Goal: Find specific page/section: Find specific page/section

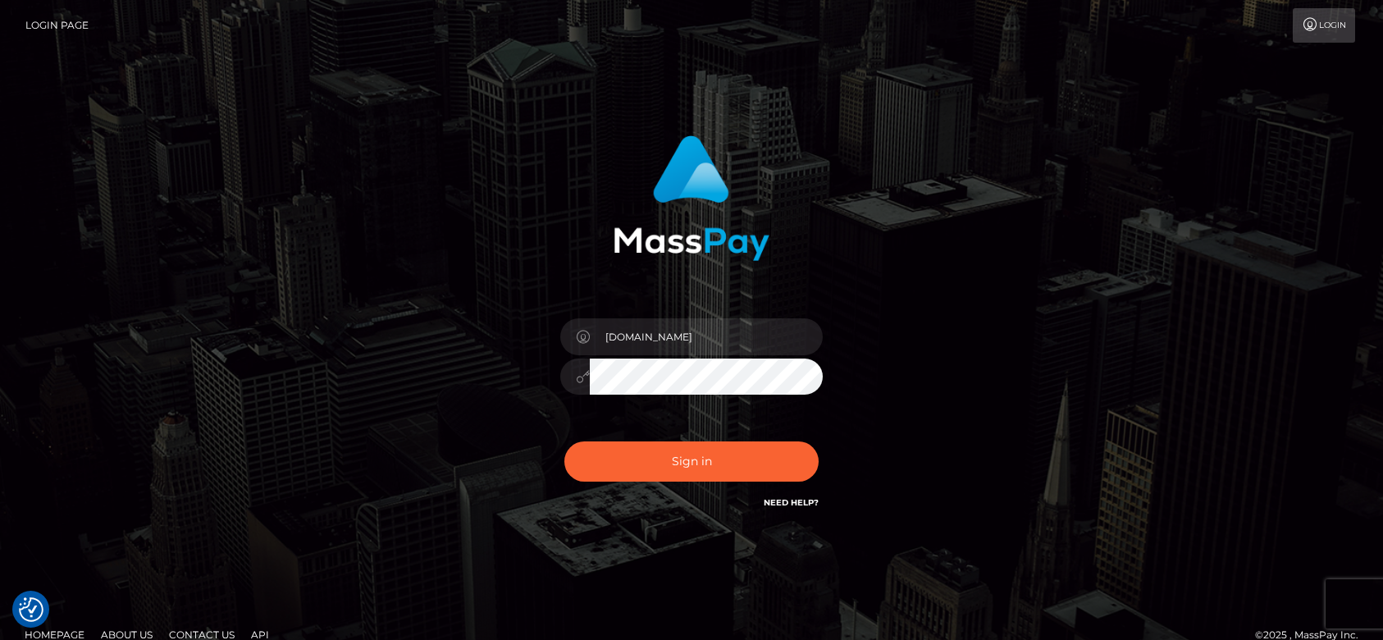
click at [637, 456] on button "Sign in" at bounding box center [692, 461] width 254 height 40
type input "[DOMAIN_NAME]"
click at [648, 482] on div "Sign in Need Help?" at bounding box center [691, 468] width 287 height 73
click at [662, 469] on button "Sign in" at bounding box center [692, 461] width 254 height 40
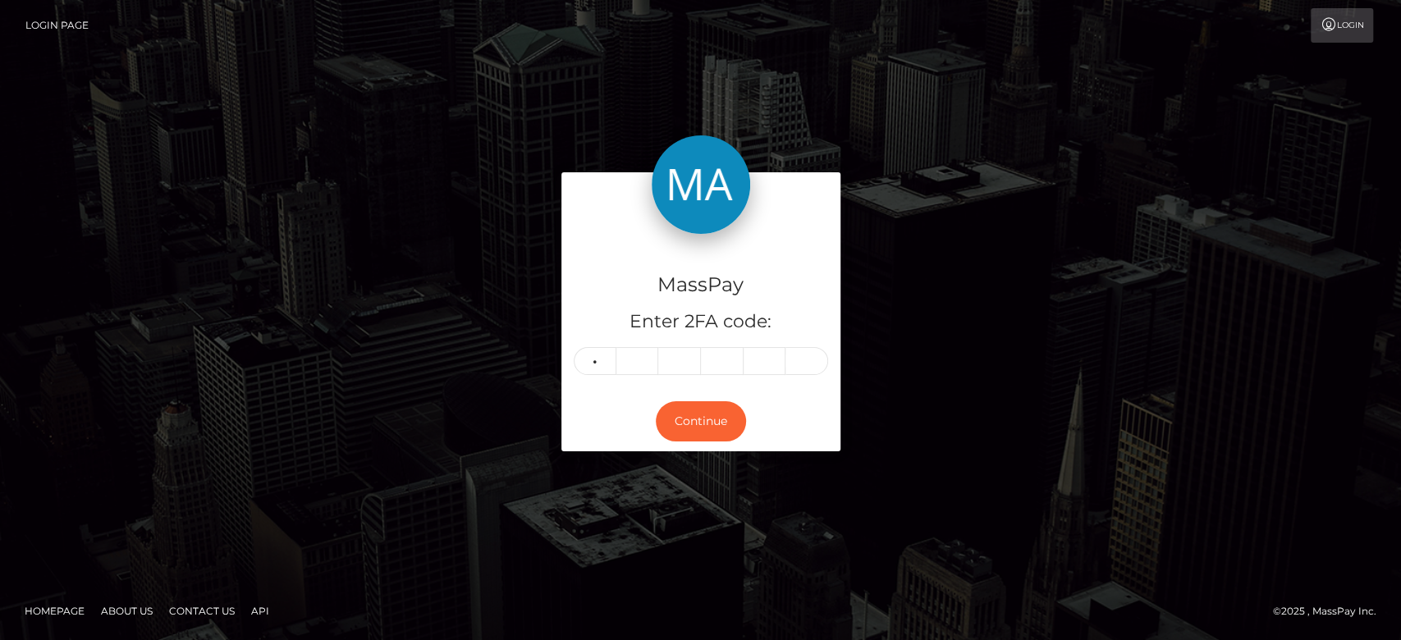
type input "1"
type input "7"
type input "9"
type input "1"
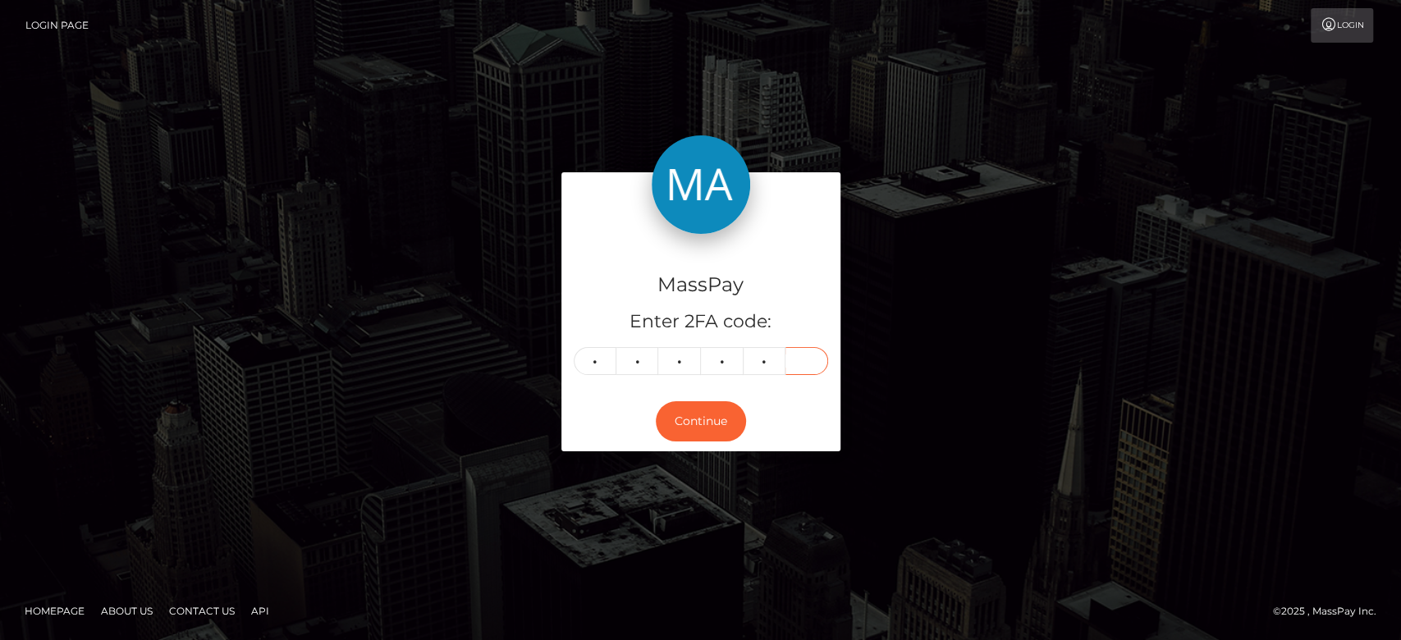
type input "1"
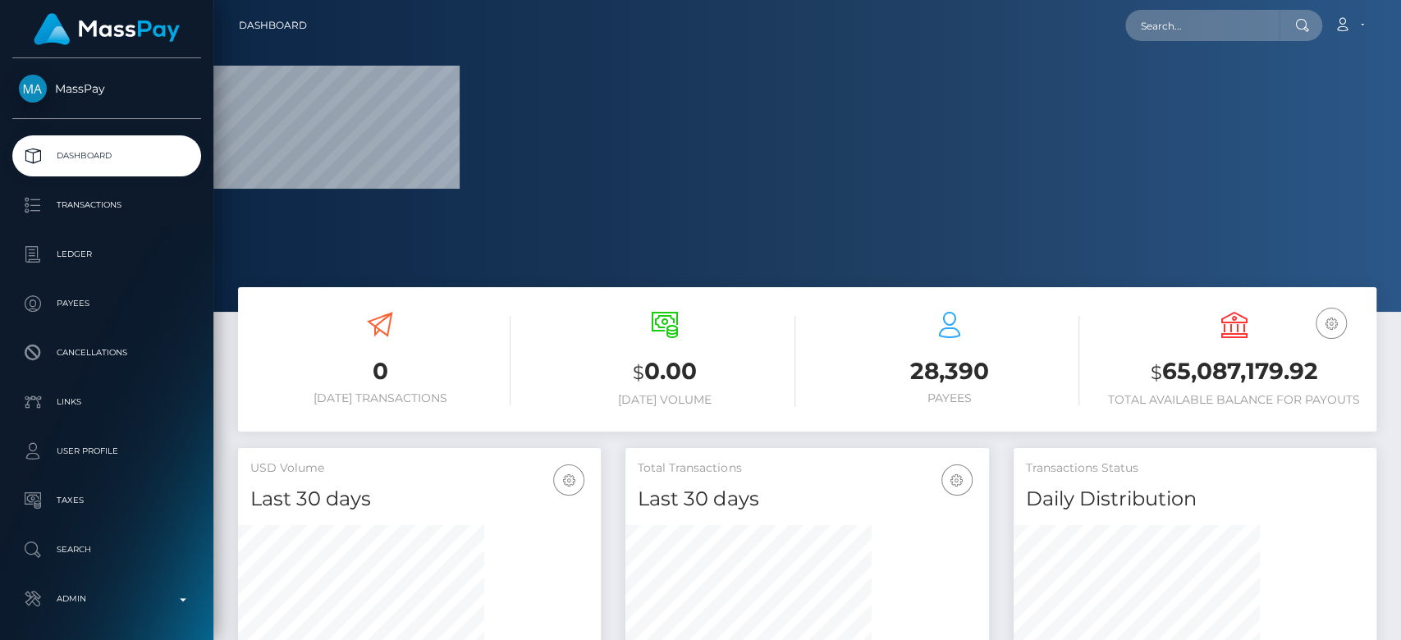
scroll to position [487, 363]
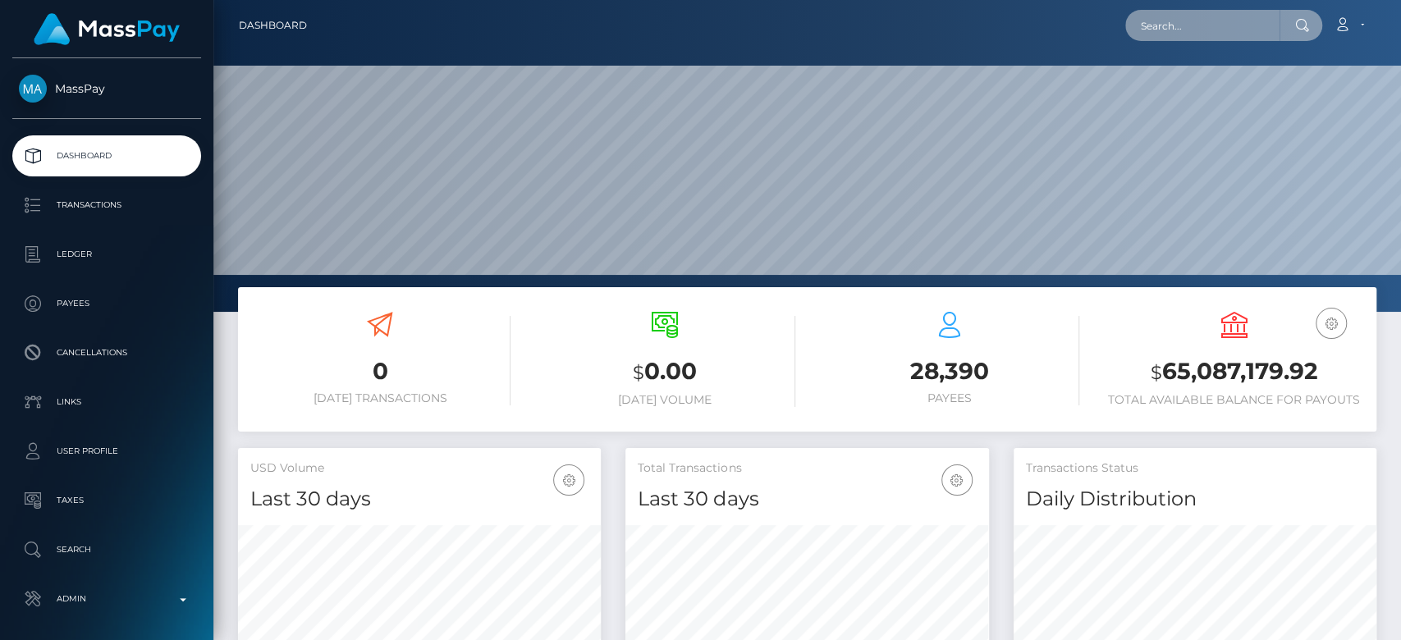
click at [1197, 35] on input "text" at bounding box center [1202, 25] width 154 height 31
paste input "5c519bfe-8653-4b36-a937-e374230e501d"
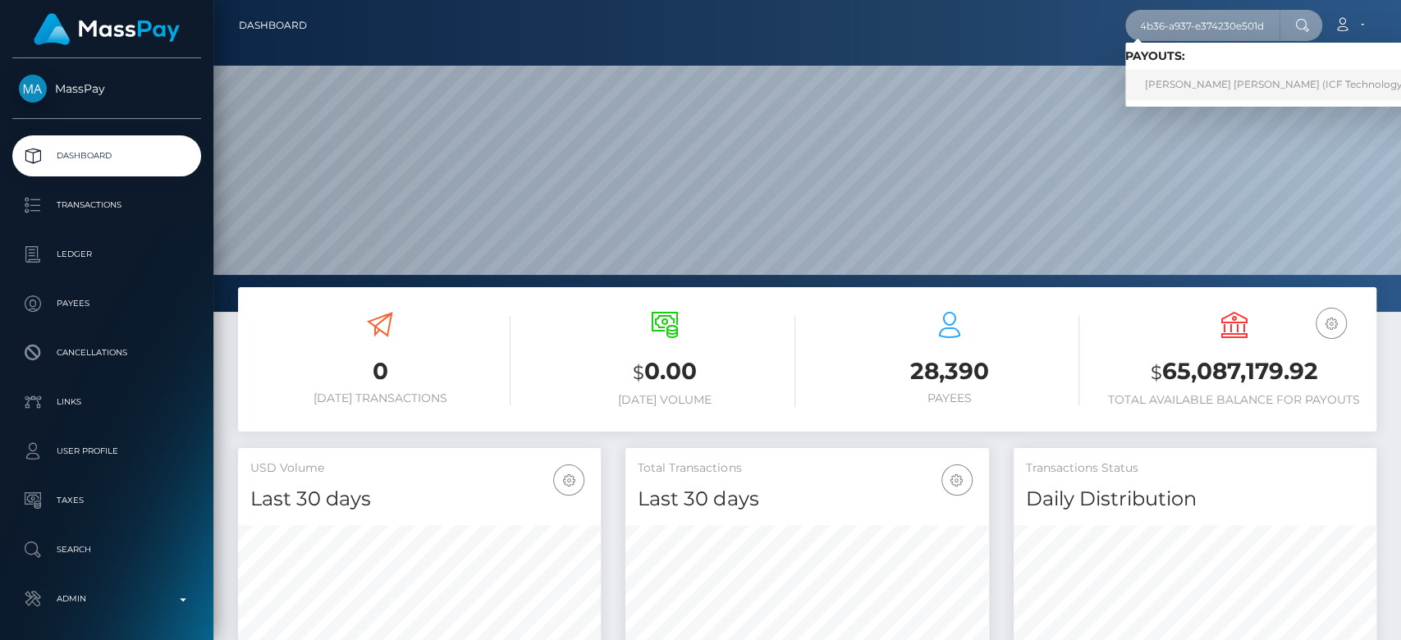
type input "5c519bfe-8653-4b36-a937-e374230e501d"
click at [1211, 86] on link "GRAHAM ANDREW COOPER (ICF Technology, Inc. - )" at bounding box center [1291, 85] width 332 height 30
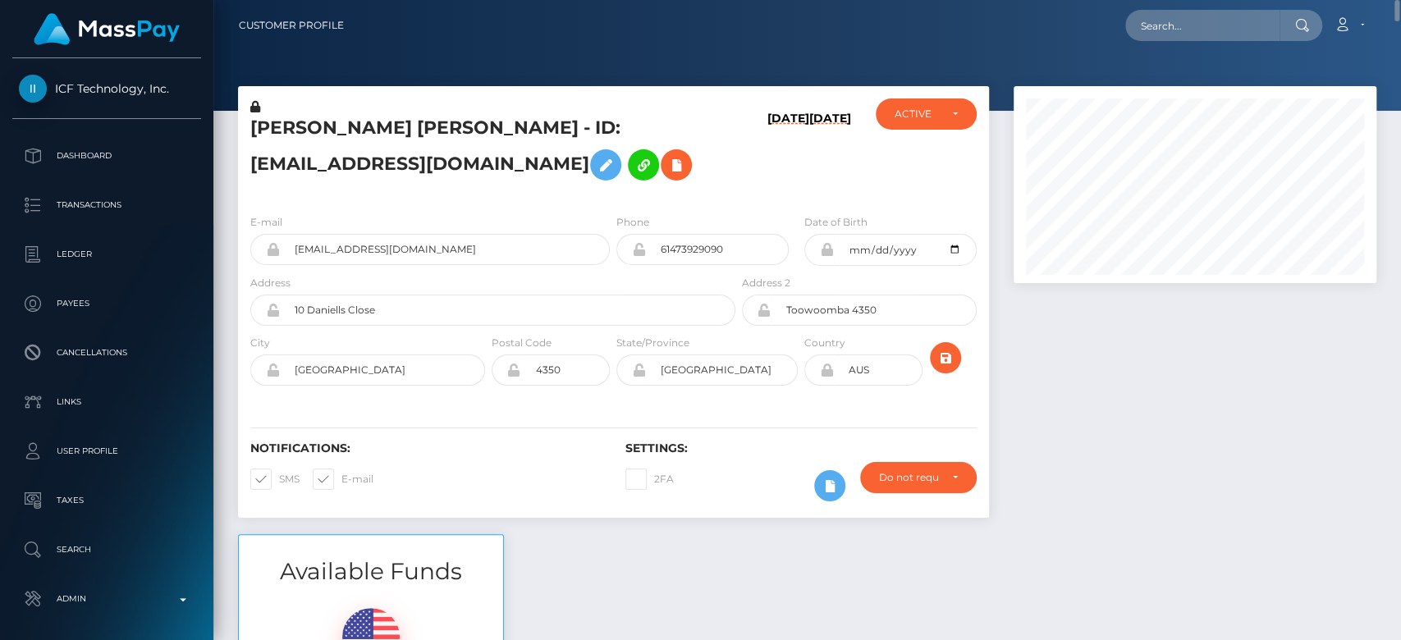
scroll to position [197, 363]
click at [1116, 384] on div at bounding box center [1194, 310] width 387 height 448
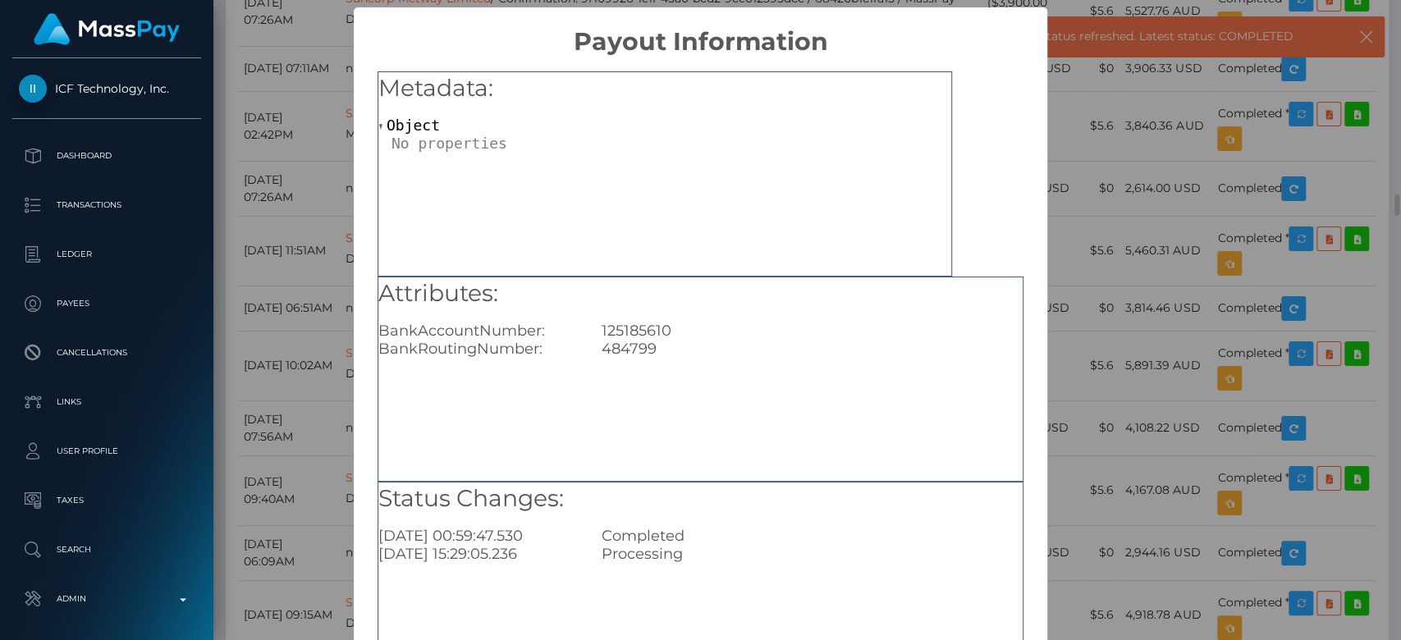
scroll to position [0, 0]
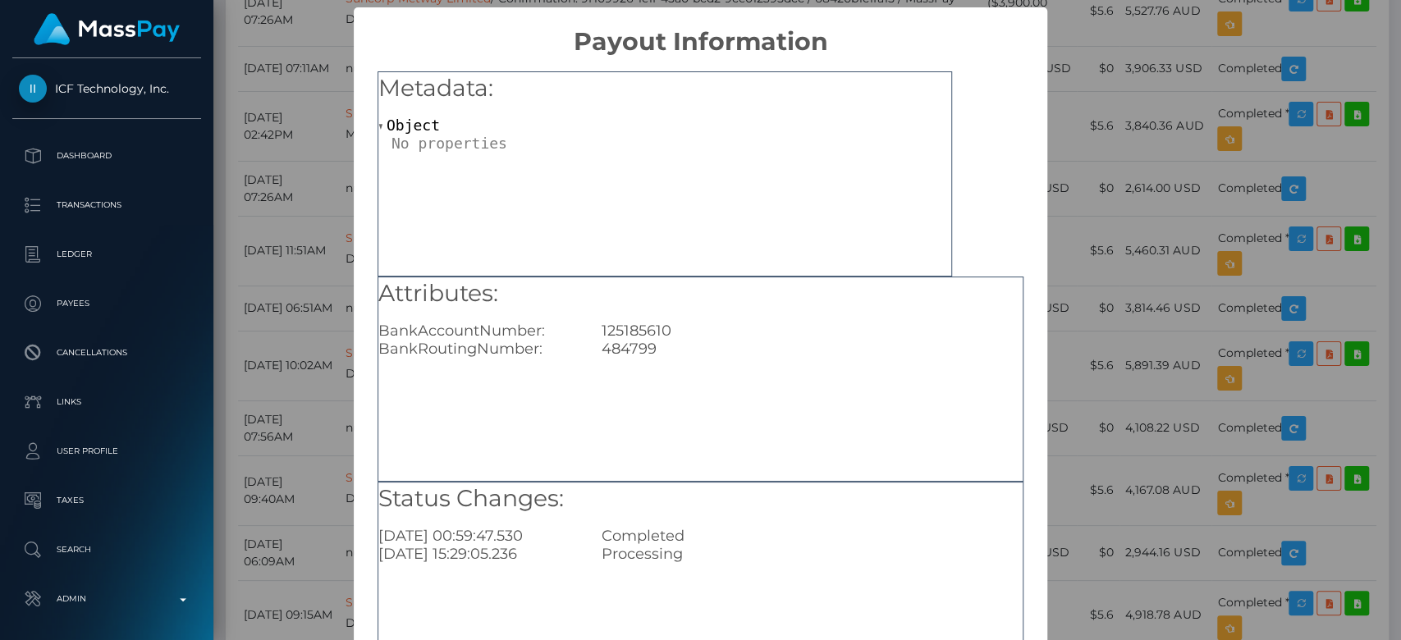
click at [1150, 153] on div "× Payout Information Metadata: Object Attributes: BankAccountNumber: 125185610 …" at bounding box center [700, 320] width 1401 height 640
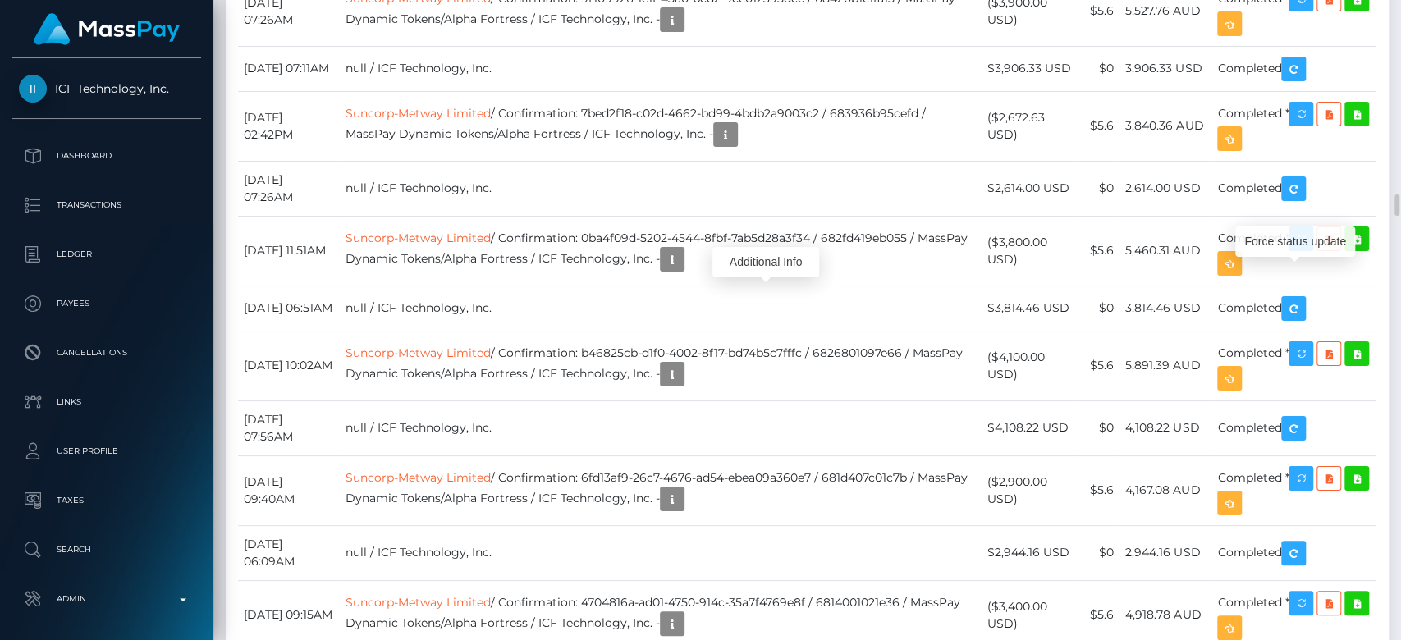
scroll to position [197, 363]
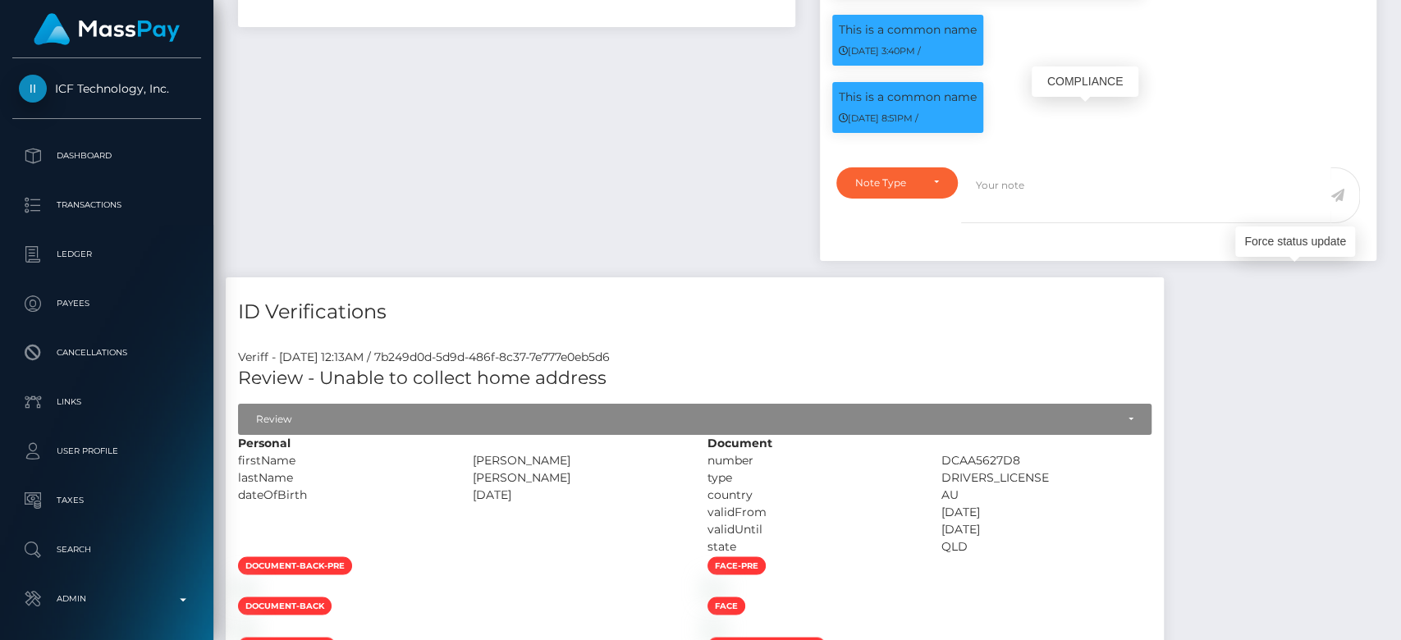
scroll to position [0, 0]
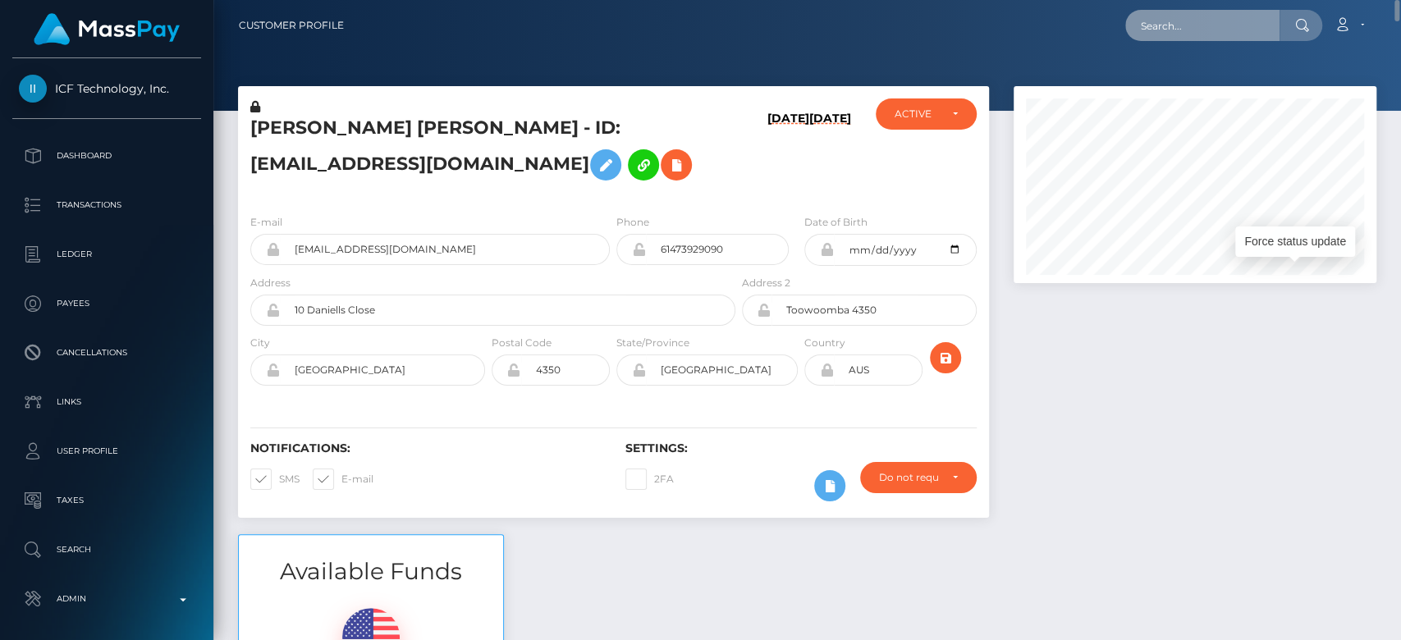
click at [1228, 29] on input "text" at bounding box center [1202, 25] width 154 height 31
paste input "boyweaves@hotmail.com"
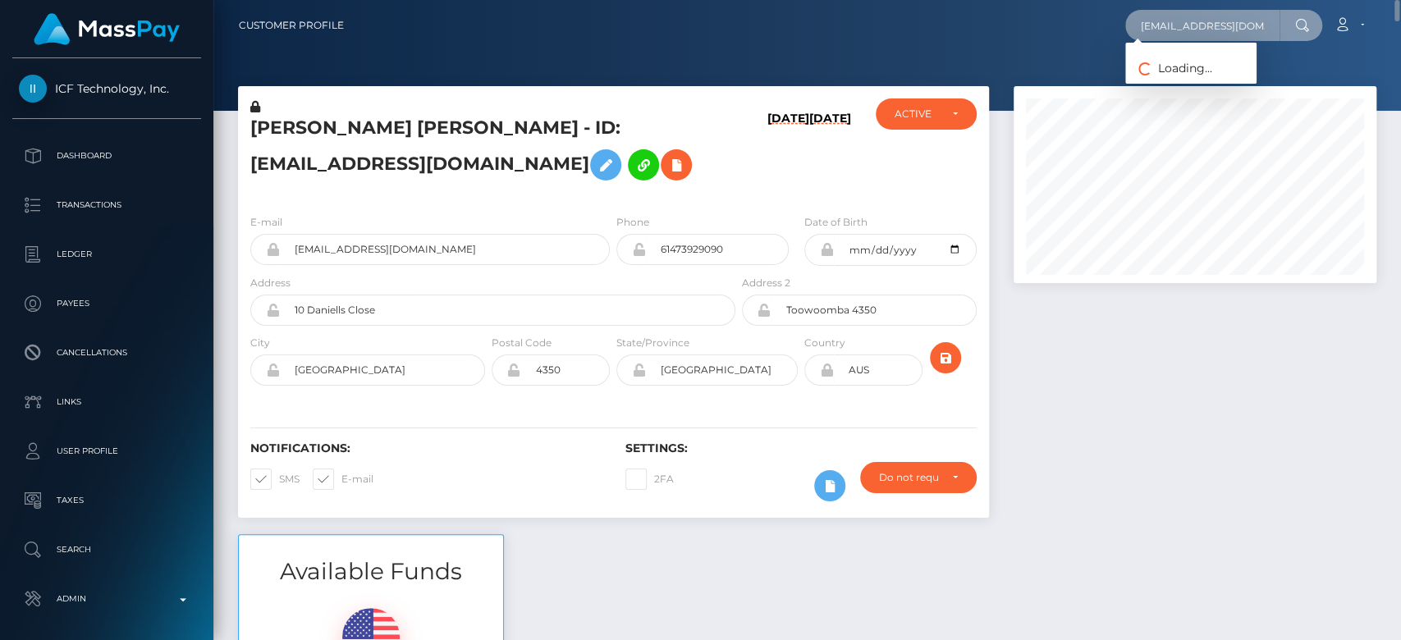
scroll to position [0, 5]
type input "boyweaves@hotmail.com"
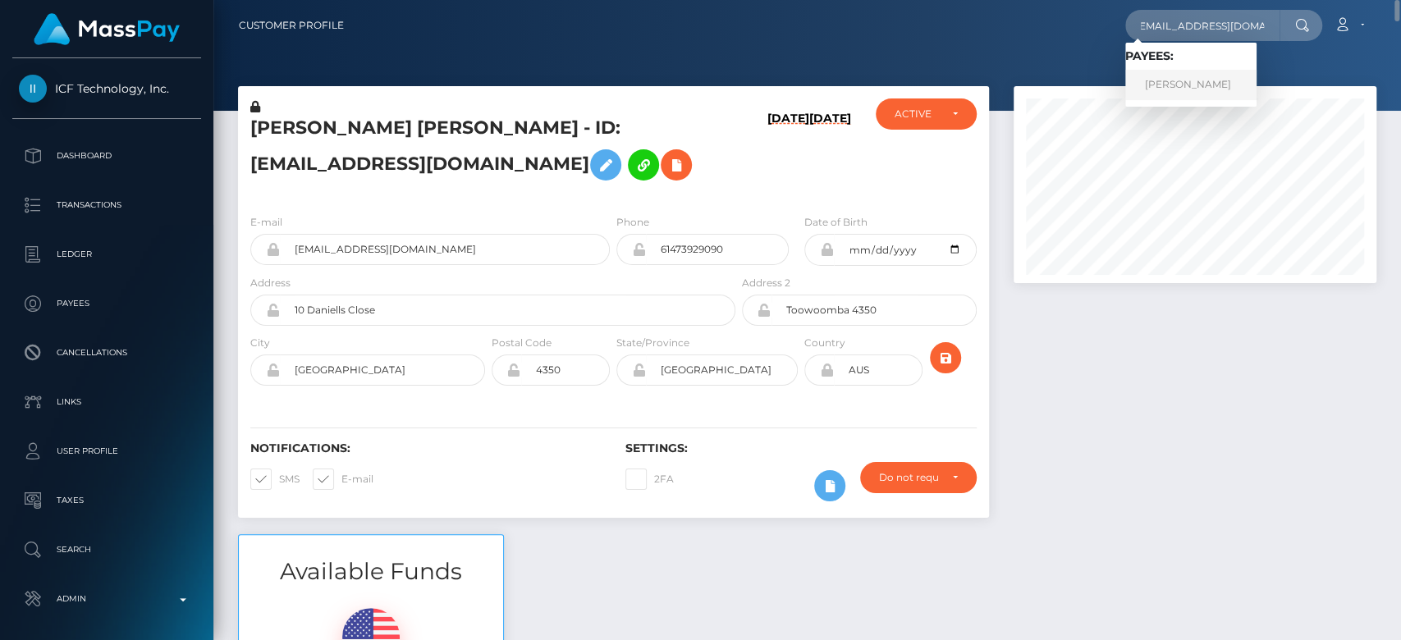
click at [1193, 75] on link "Christopher Pineau" at bounding box center [1190, 85] width 131 height 30
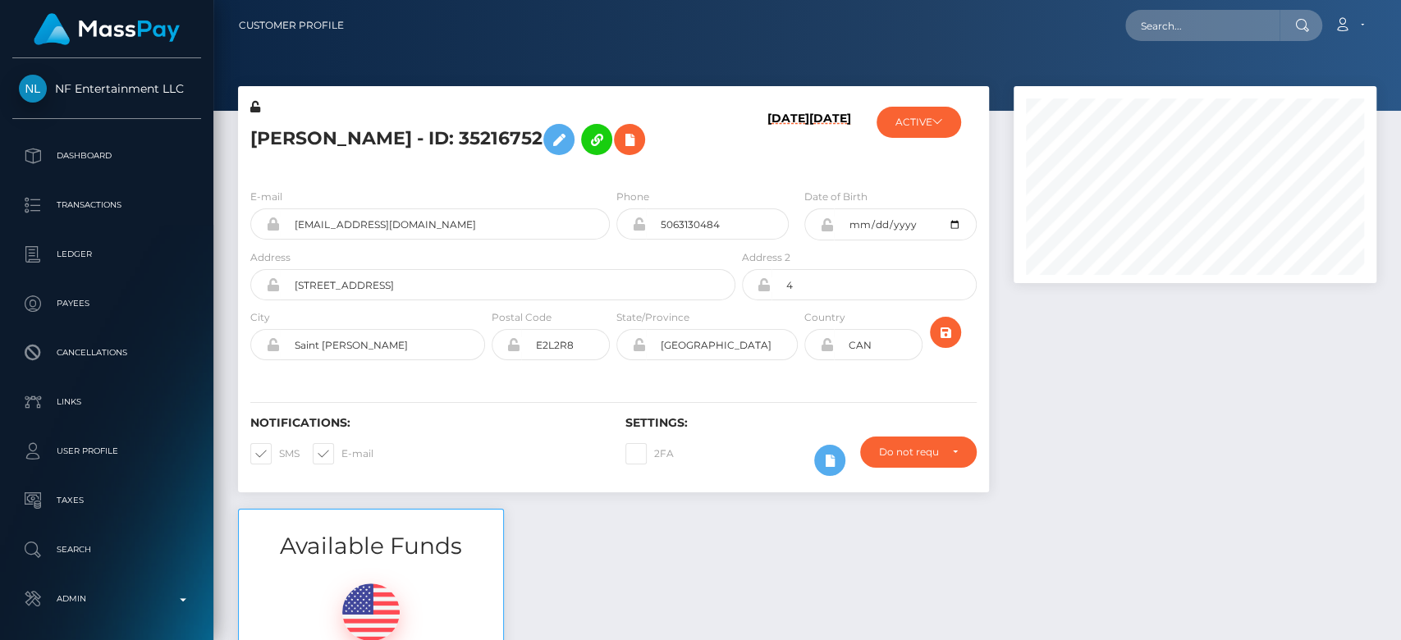
scroll to position [197, 363]
click at [908, 577] on div "Available Funds $0.03 USD Balance" at bounding box center [807, 629] width 1163 height 241
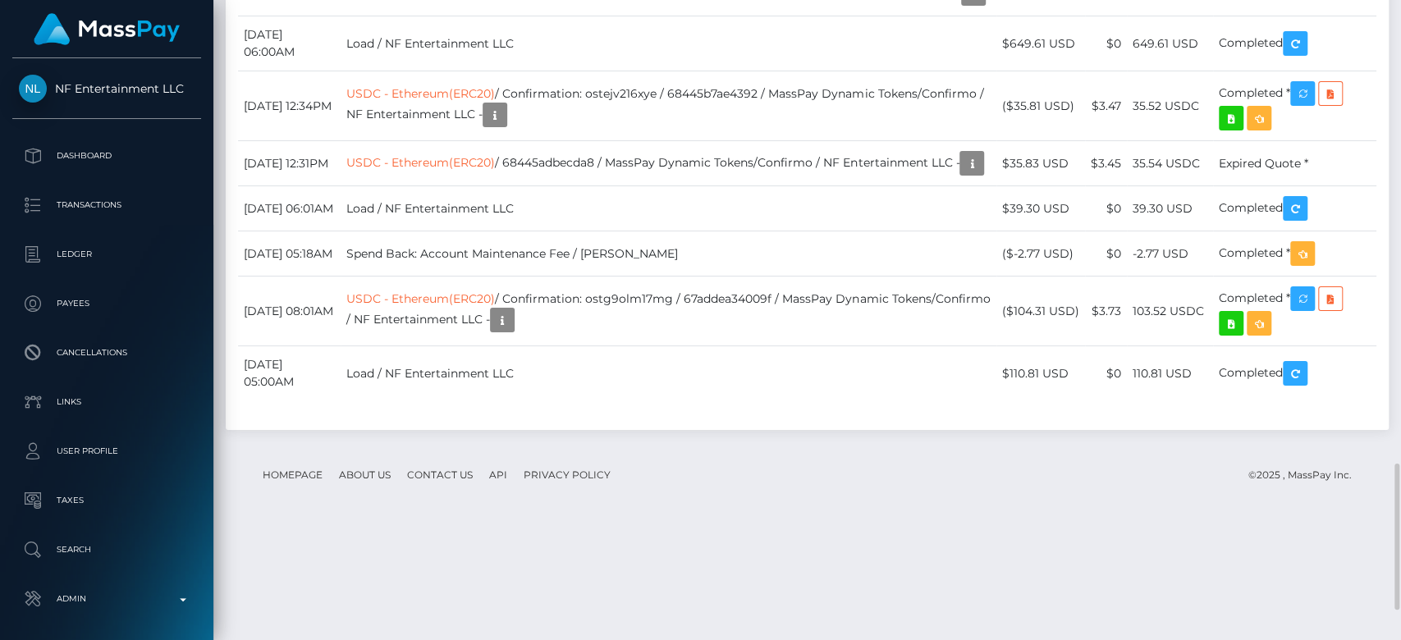
scroll to position [2038, 0]
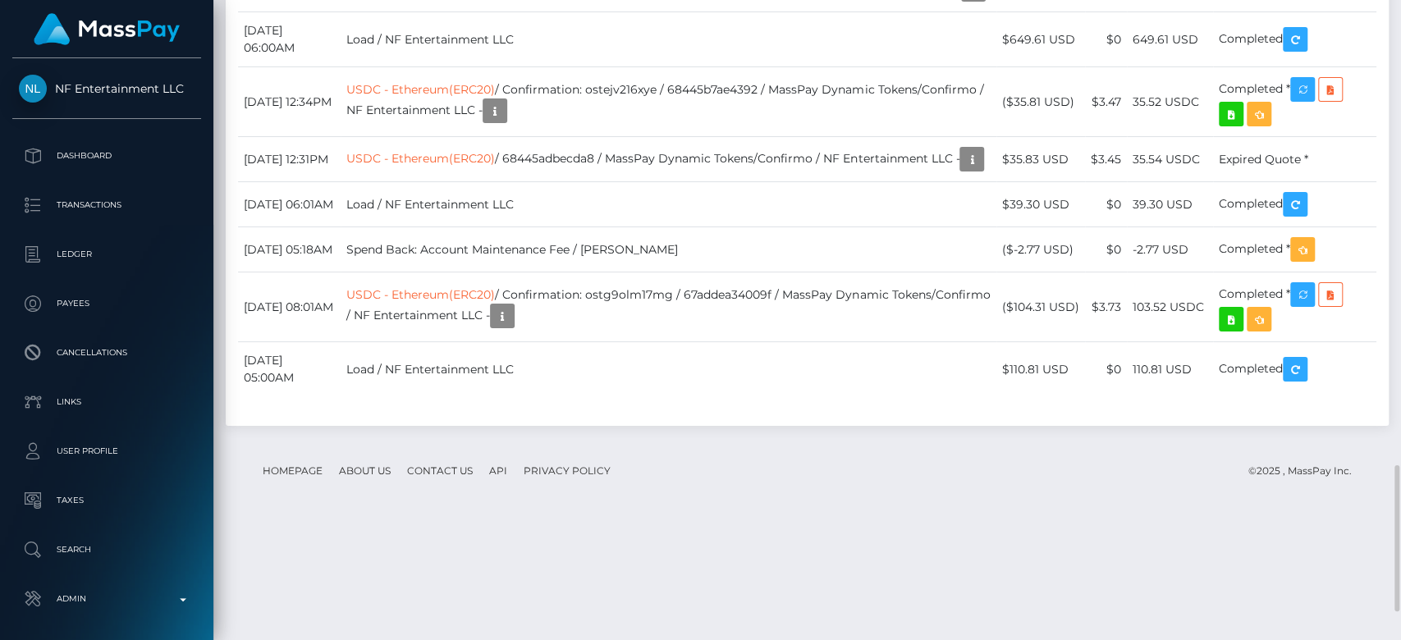
drag, startPoint x: 1205, startPoint y: 139, endPoint x: 1134, endPoint y: 148, distance: 71.9
copy td "618.75 USDT"
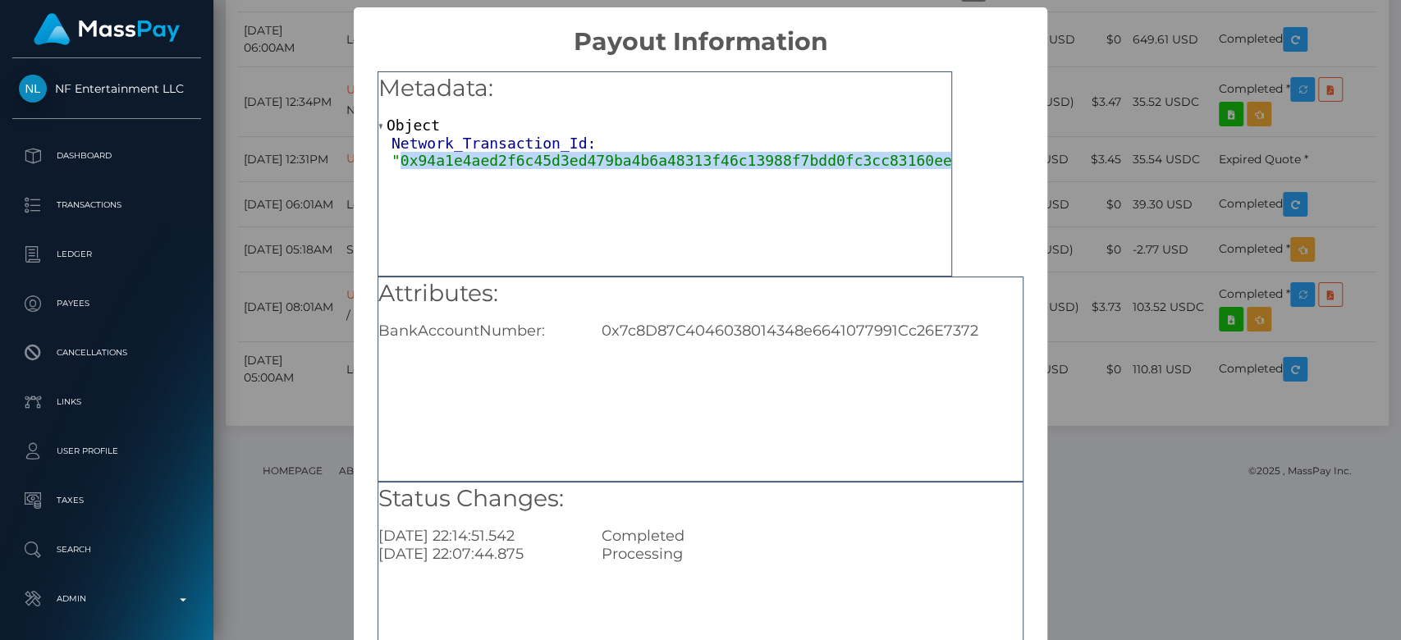
drag, startPoint x: 394, startPoint y: 166, endPoint x: 930, endPoint y: 163, distance: 536.6
click at [930, 163] on span ""0x94a1e4aed2f6c45d3ed479ba4b6a48313f46c13988f7bdd0fc3cc83160eeb169"" at bounding box center [693, 160] width 605 height 17
copy span "0x94a1e4aed2f6c45d3ed479ba4b6a48313f46c13988f7bdd0fc3cc83160eeb169"
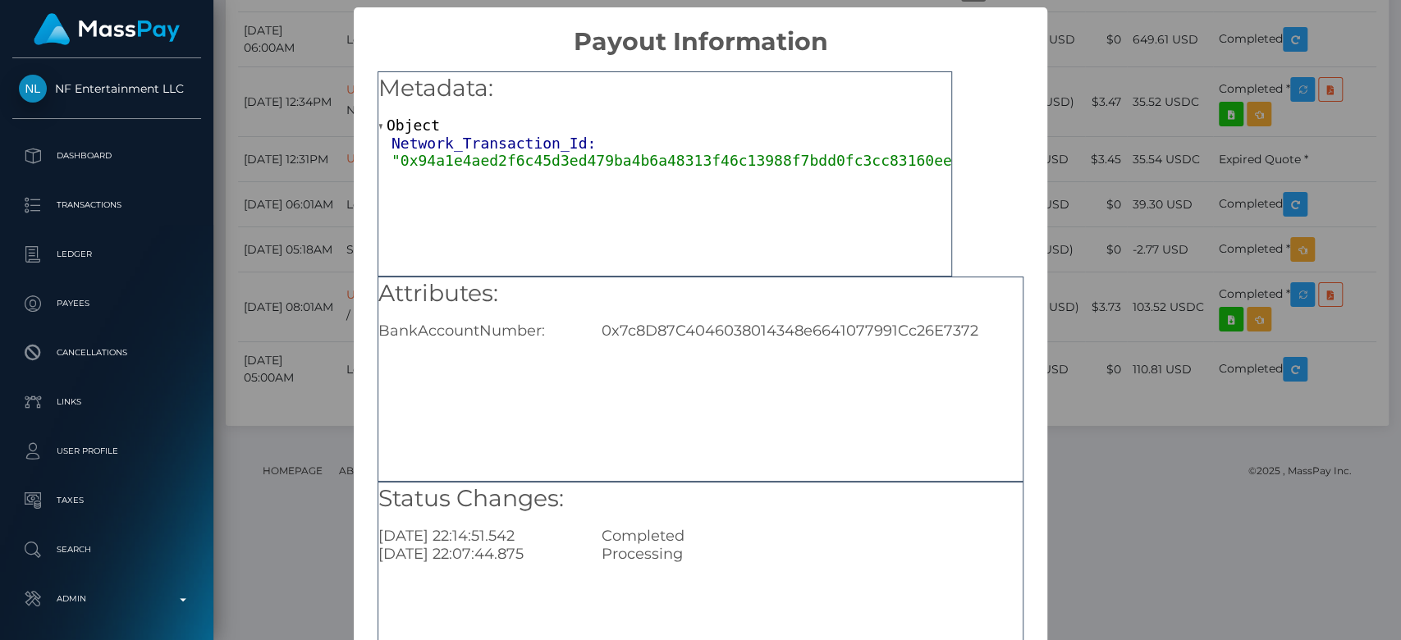
click at [1103, 359] on div "× Payout Information Metadata: Object Network_Transaction_Id: "0x94a1e4aed2f6c4…" at bounding box center [700, 320] width 1401 height 640
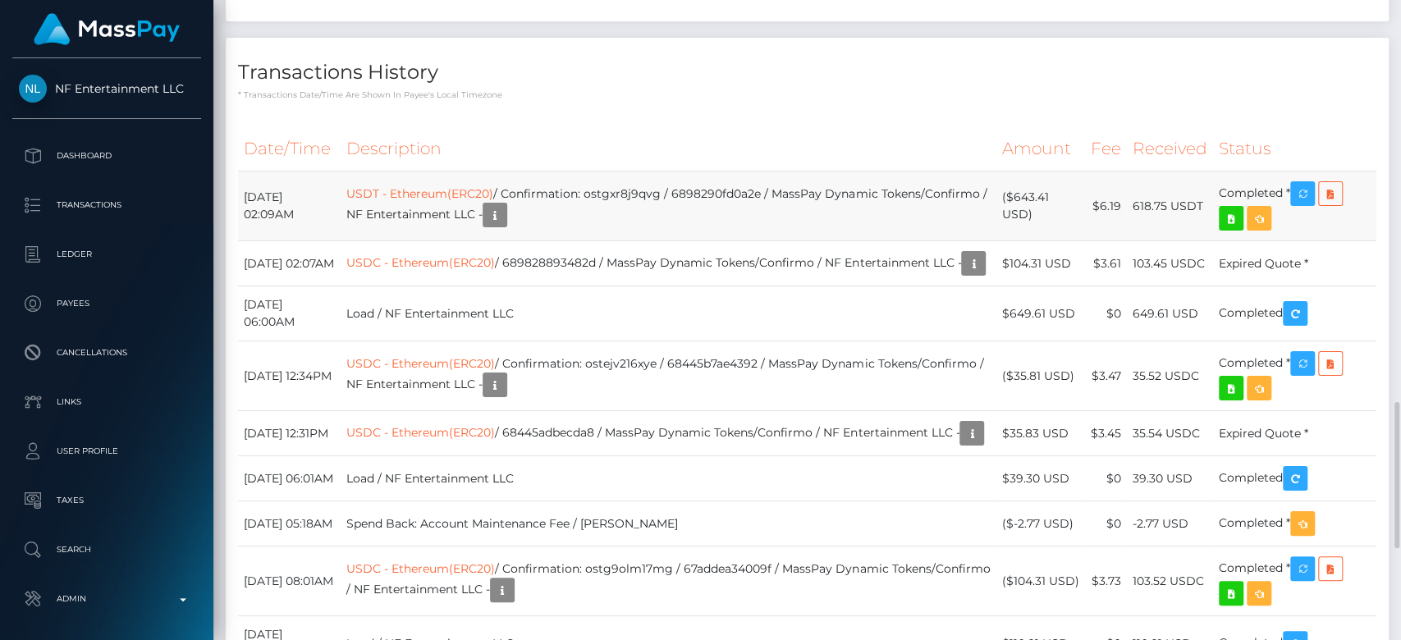
drag, startPoint x: 1190, startPoint y: 414, endPoint x: 1136, endPoint y: 423, distance: 54.1
click at [1136, 241] on td "618.75 USDT" at bounding box center [1170, 206] width 86 height 70
copy td "618.75 USDT"
click at [505, 226] on icon "button" at bounding box center [495, 215] width 20 height 21
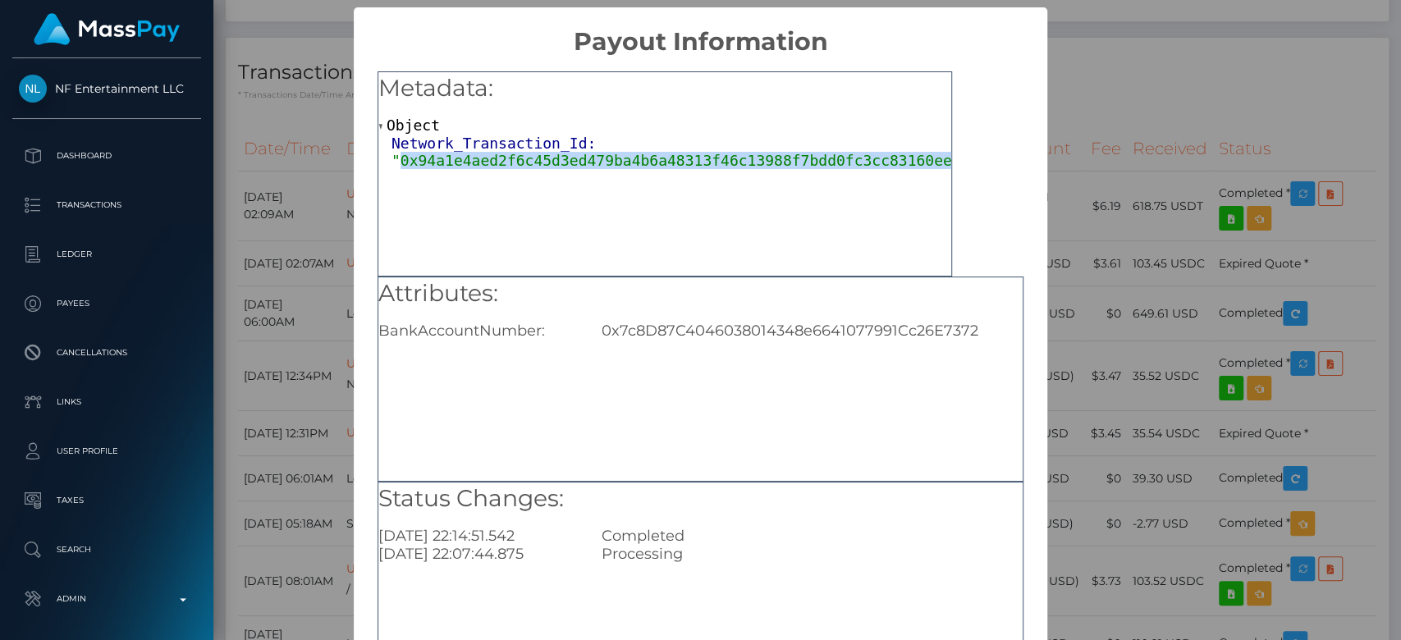
drag, startPoint x: 396, startPoint y: 163, endPoint x: 928, endPoint y: 158, distance: 531.7
click at [928, 158] on span ""0x94a1e4aed2f6c45d3ed479ba4b6a48313f46c13988f7bdd0fc3cc83160eeb169"" at bounding box center [693, 160] width 605 height 17
copy span "0x94a1e4aed2f6c45d3ed479ba4b6a48313f46c13988f7bdd0fc3cc83160eeb169"
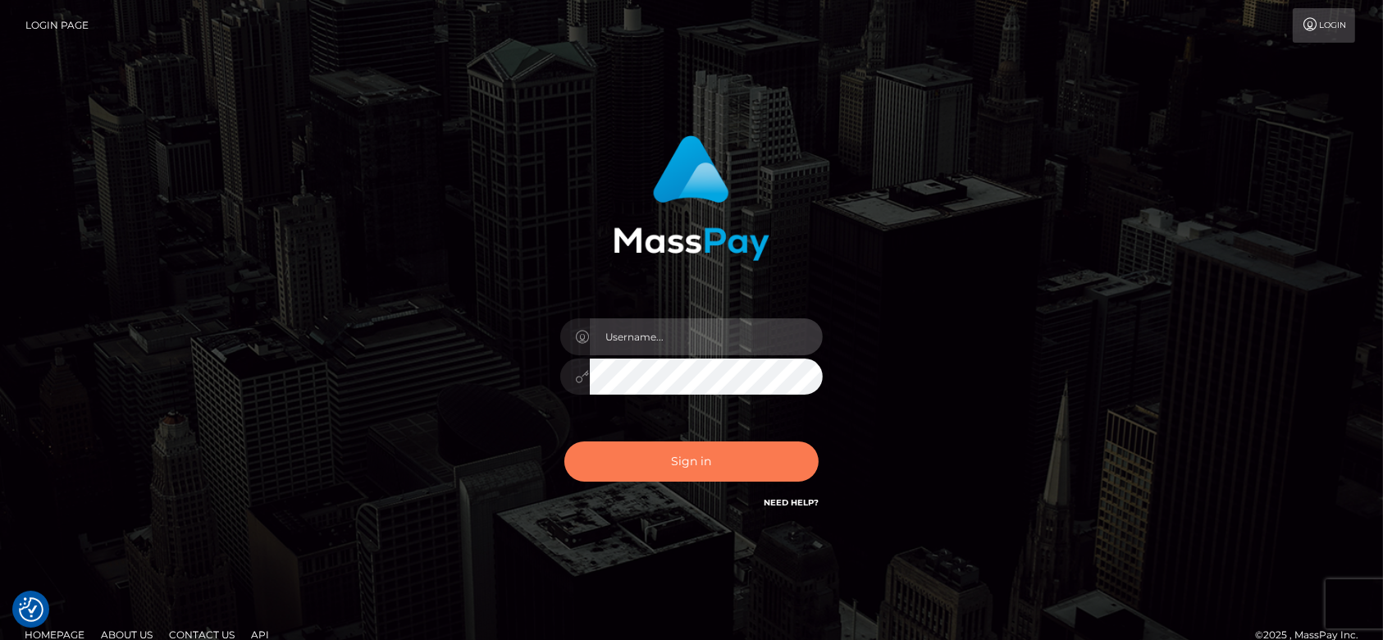
type input "[DOMAIN_NAME]"
click at [741, 452] on button "Sign in" at bounding box center [692, 461] width 254 height 40
type input "[DOMAIN_NAME]"
click at [741, 452] on button "Sign in" at bounding box center [692, 461] width 254 height 40
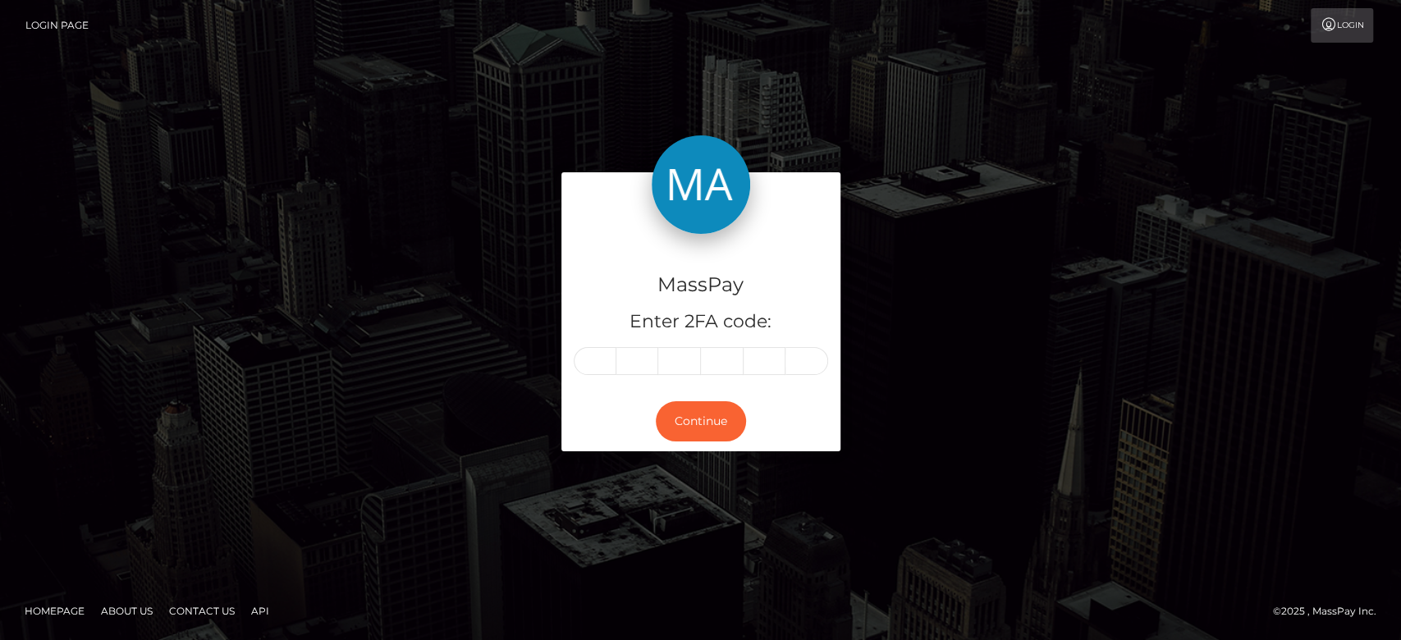
click at [592, 353] on input "text" at bounding box center [595, 361] width 43 height 28
type input "4"
type input "9"
type input "1"
type input "4"
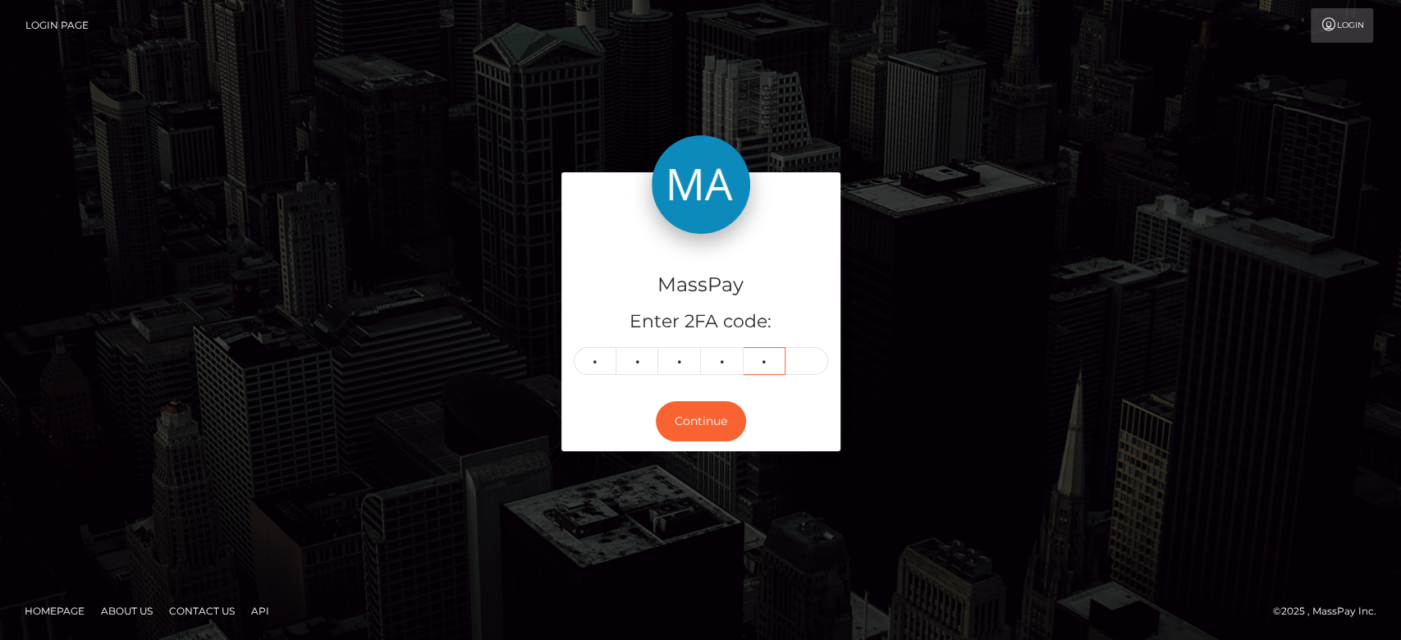
type input "2"
type input "0"
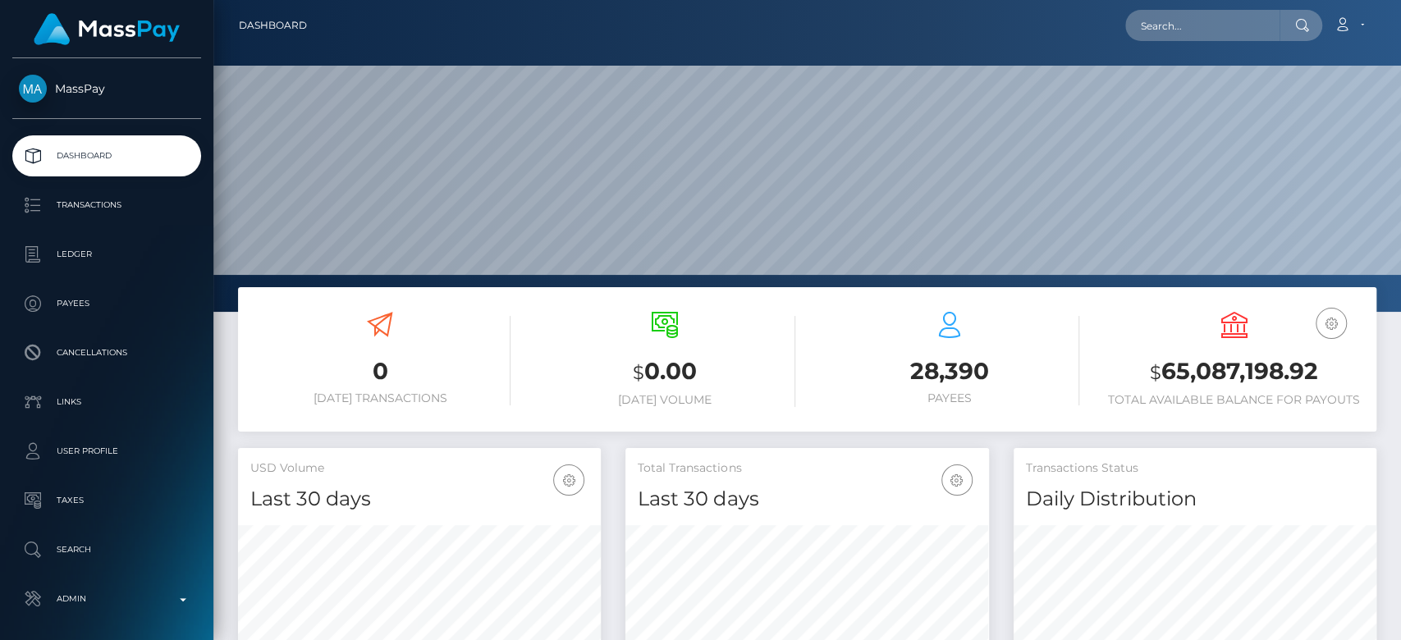
scroll to position [290, 363]
click at [1196, 34] on input "text" at bounding box center [1202, 25] width 154 height 31
paste input "[EMAIL_ADDRESS][DOMAIN_NAME]"
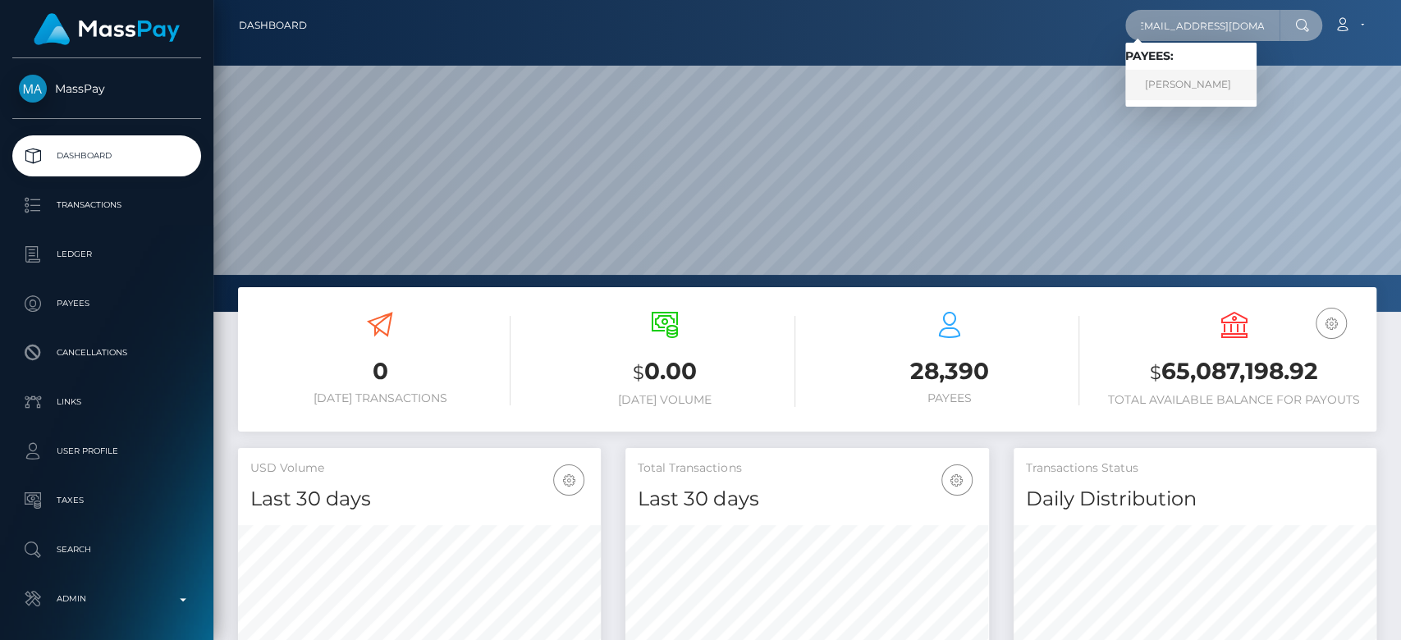
type input "[EMAIL_ADDRESS][DOMAIN_NAME]"
click at [1168, 87] on link "[PERSON_NAME]" at bounding box center [1190, 85] width 131 height 30
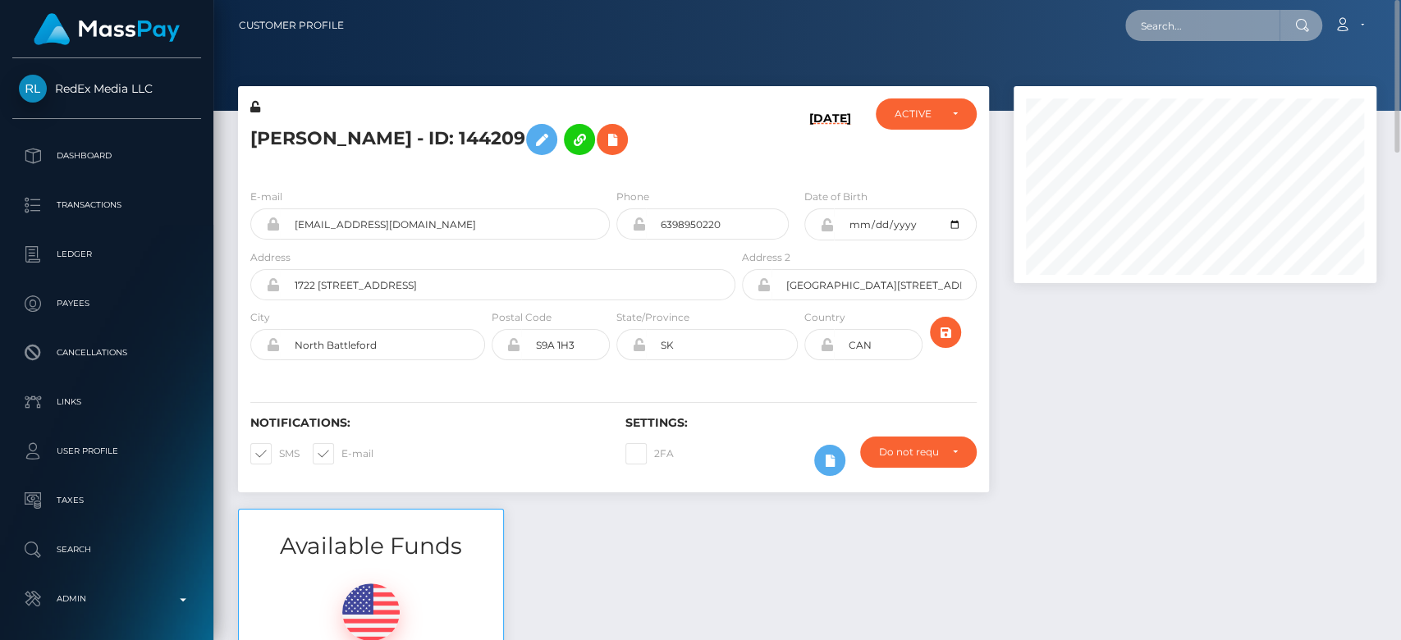
click at [1200, 34] on input "text" at bounding box center [1202, 25] width 154 height 31
paste input "vlukulu@gmail.com"
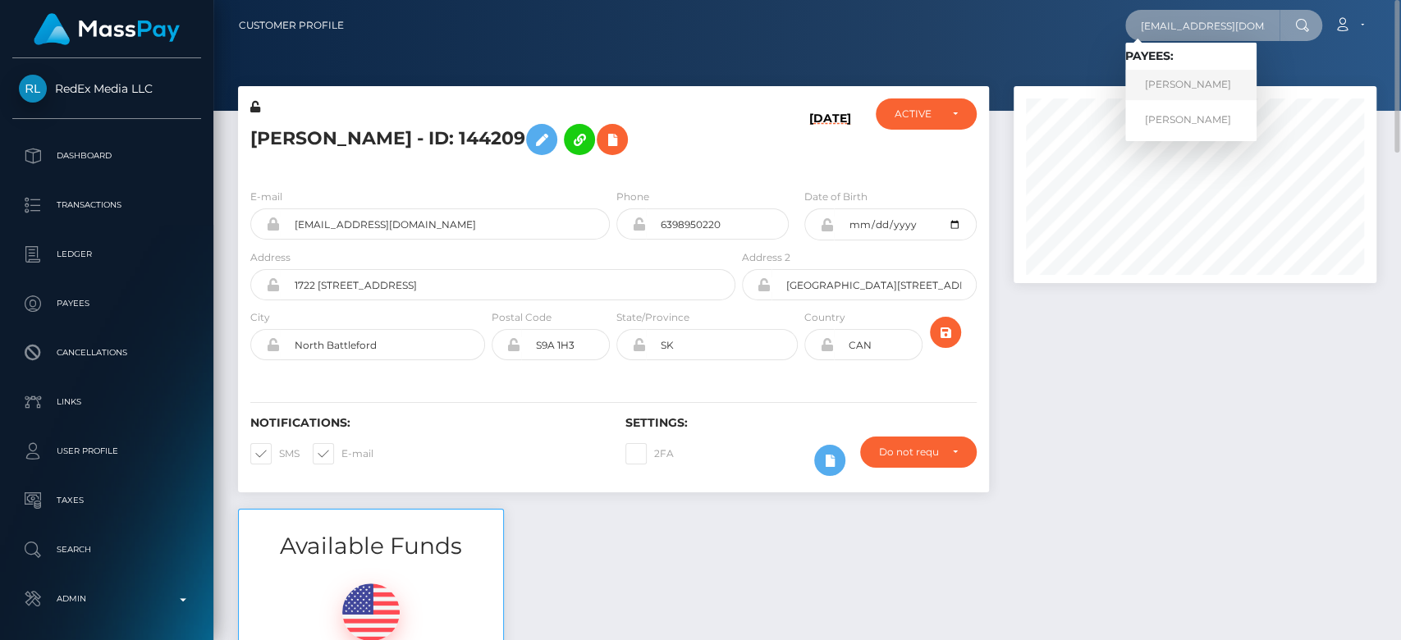
type input "vlukulu@gmail.com"
click at [1177, 81] on link "Valentine Lukulu" at bounding box center [1190, 85] width 131 height 30
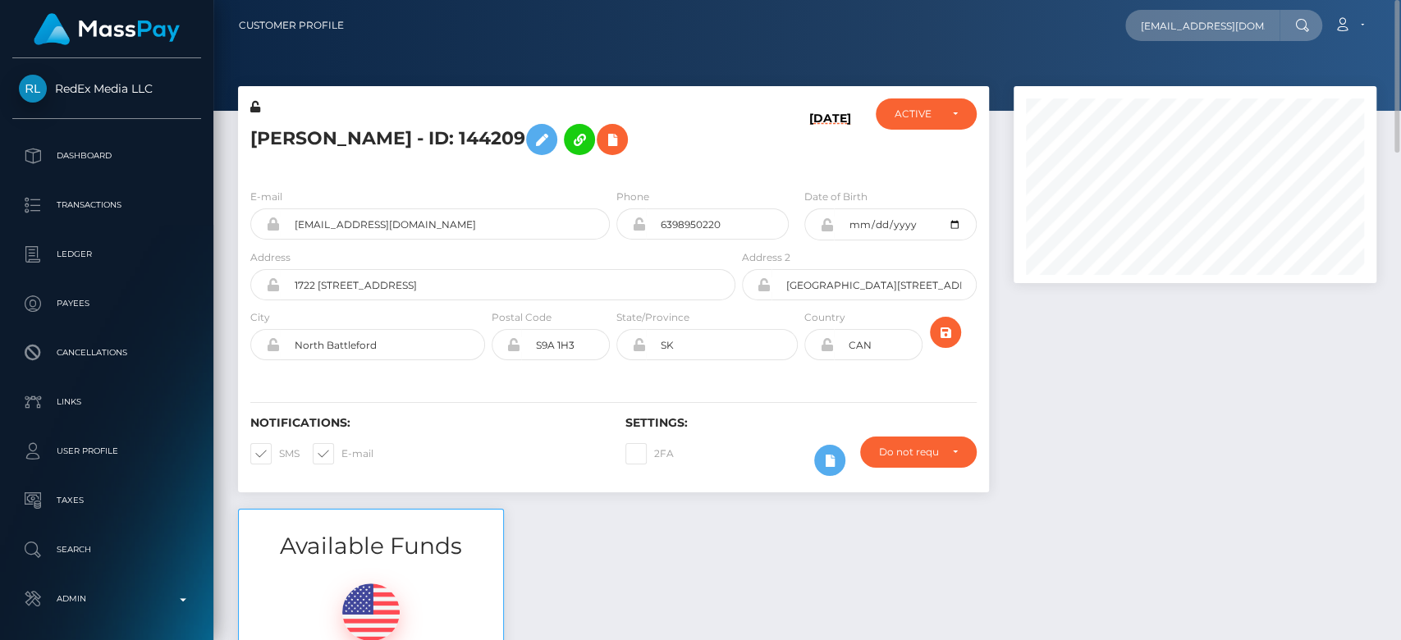
click at [1198, 359] on div at bounding box center [1194, 297] width 387 height 423
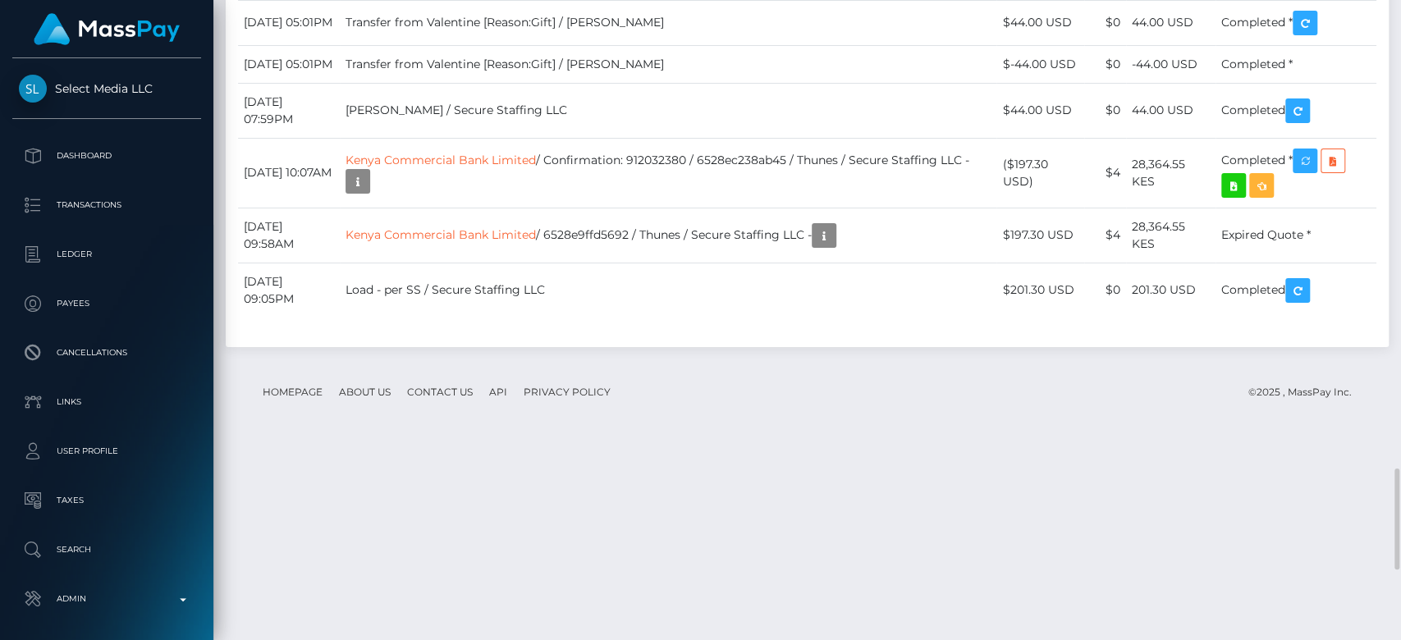
scroll to position [197, 363]
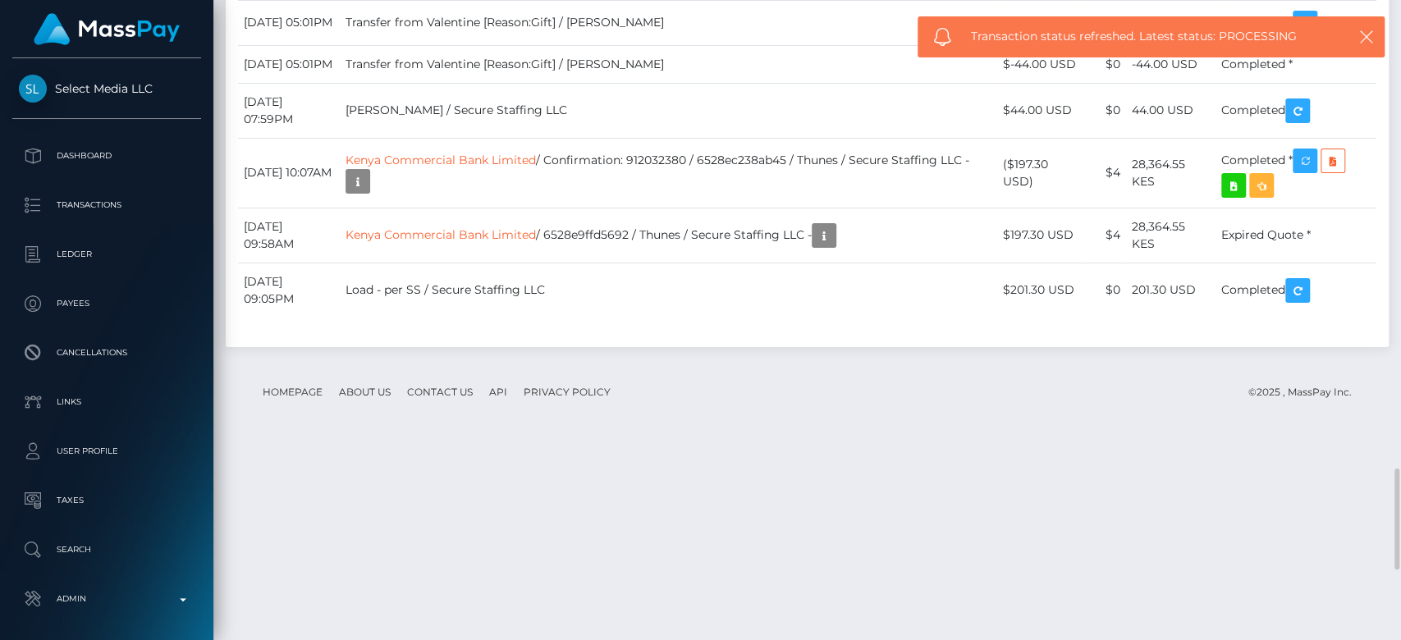
drag, startPoint x: 779, startPoint y: 263, endPoint x: 660, endPoint y: 271, distance: 119.2
copy td "MSP90abe15c8cfcc15"
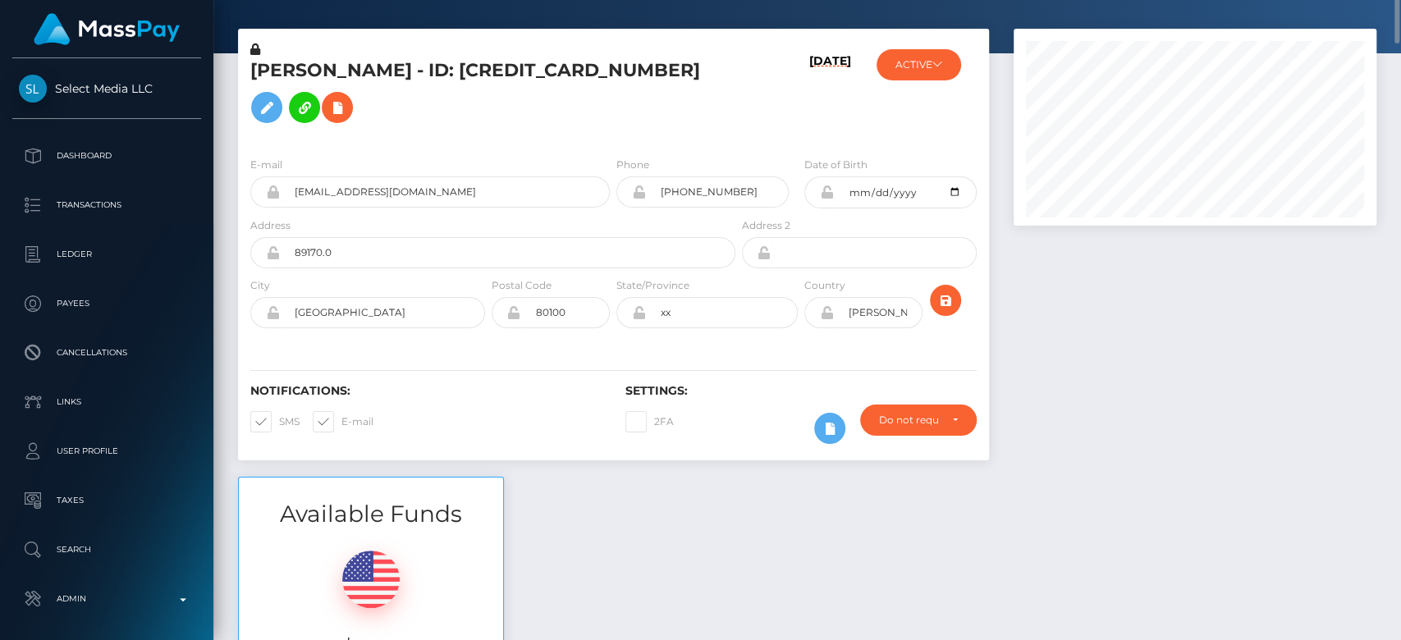
scroll to position [0, 0]
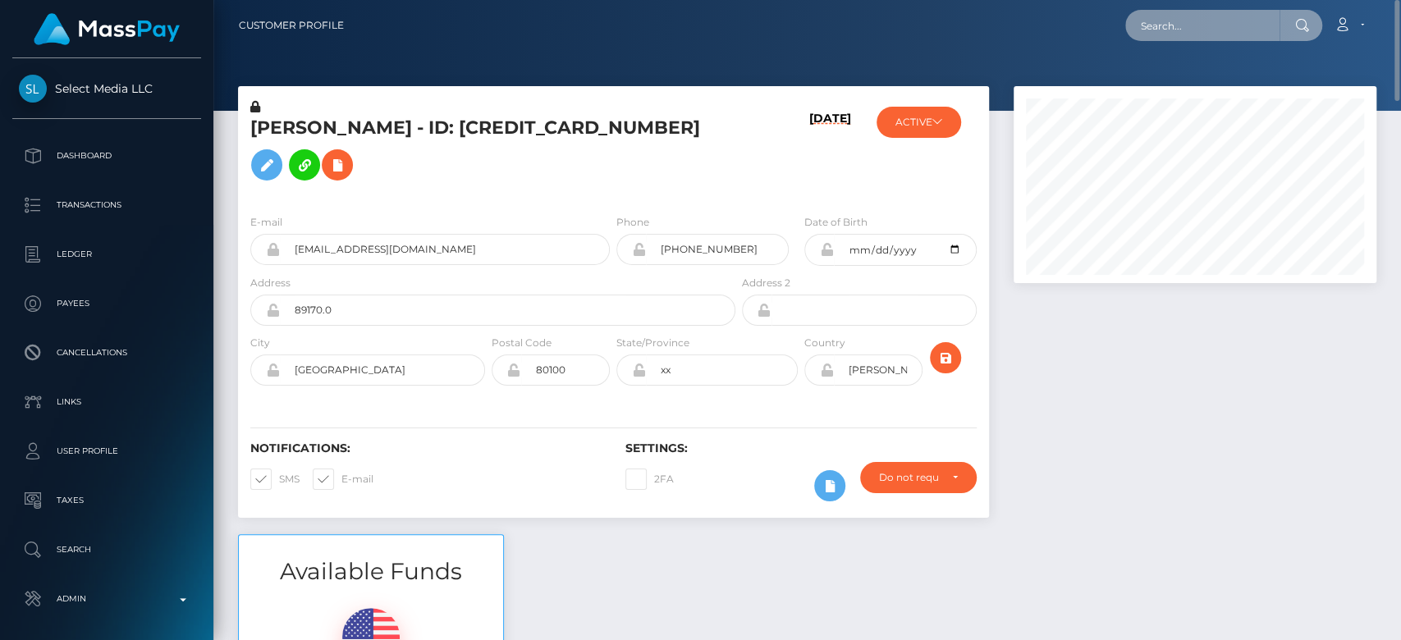
click at [1201, 26] on input "text" at bounding box center [1202, 25] width 154 height 31
paste input "sharna.lebnan@gmail.com"
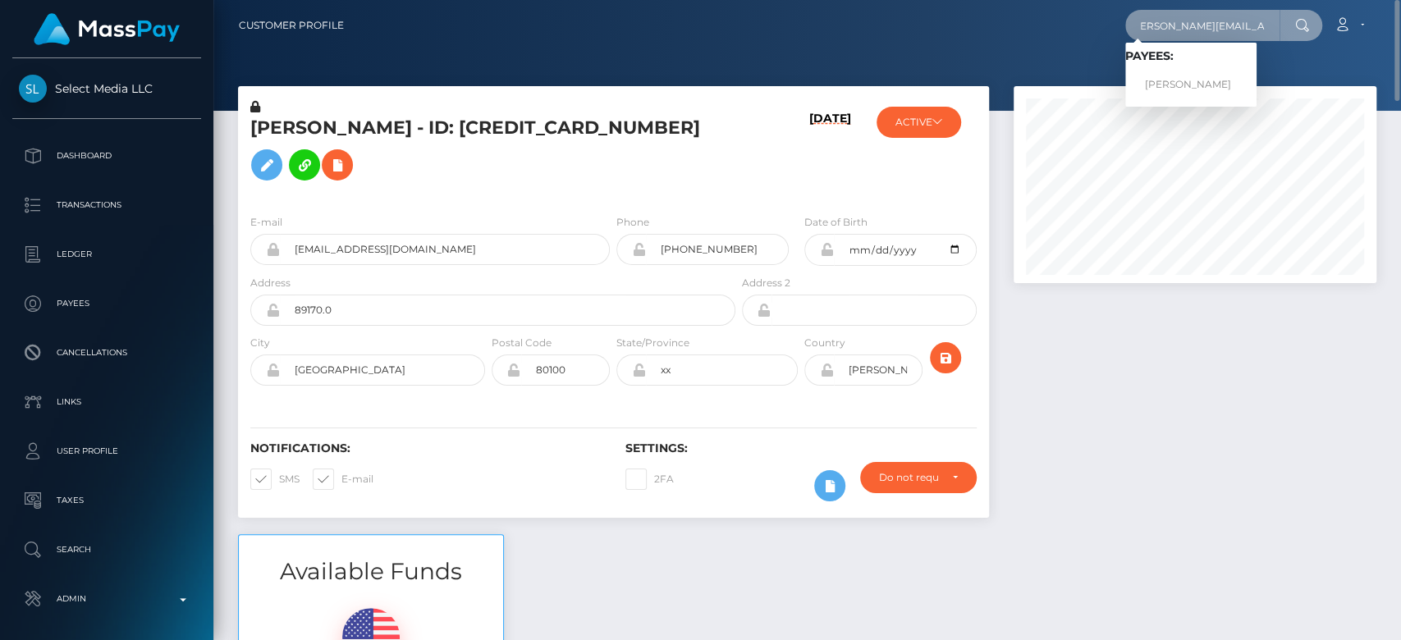
type input "sharna.lebnan@gmail.com"
click at [1211, 76] on link "SHARNA LEE LEBNAN" at bounding box center [1190, 85] width 131 height 30
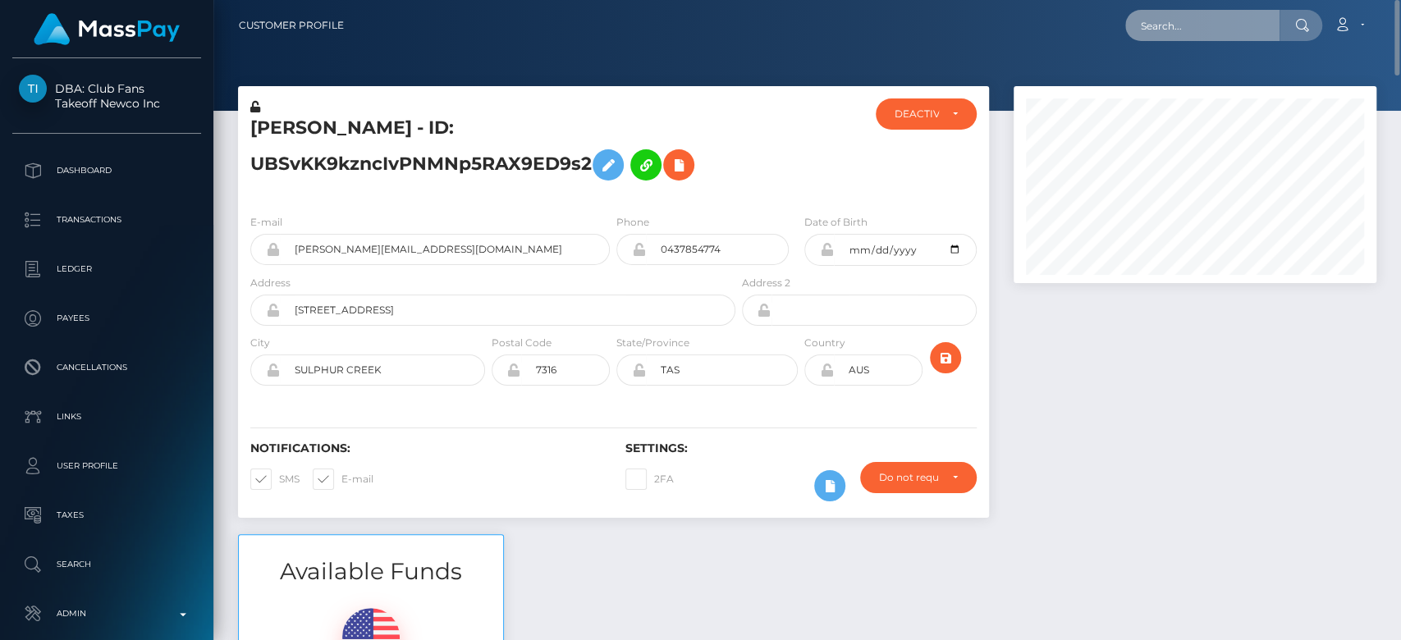
click at [1169, 32] on input "text" at bounding box center [1202, 25] width 154 height 31
paste input "coastalbloominc@gmail.com"
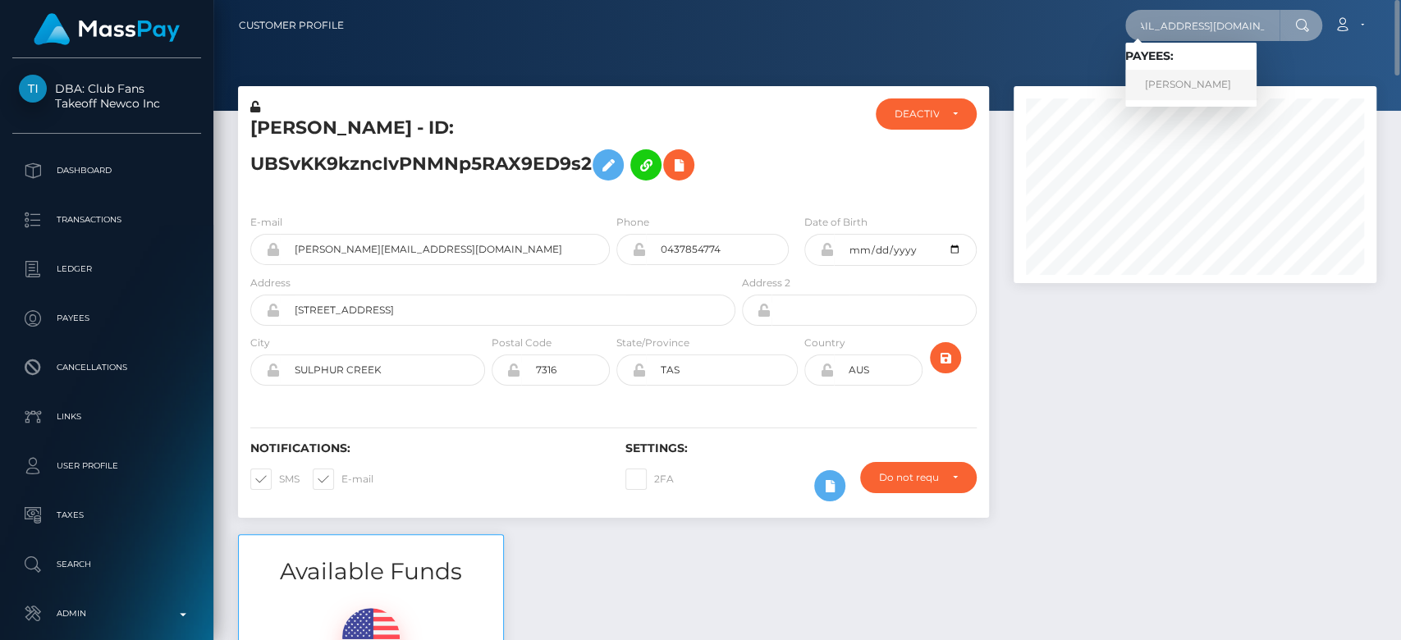
type input "coastalbloominc@gmail.com"
click at [1168, 75] on link "Sheena George" at bounding box center [1190, 85] width 131 height 30
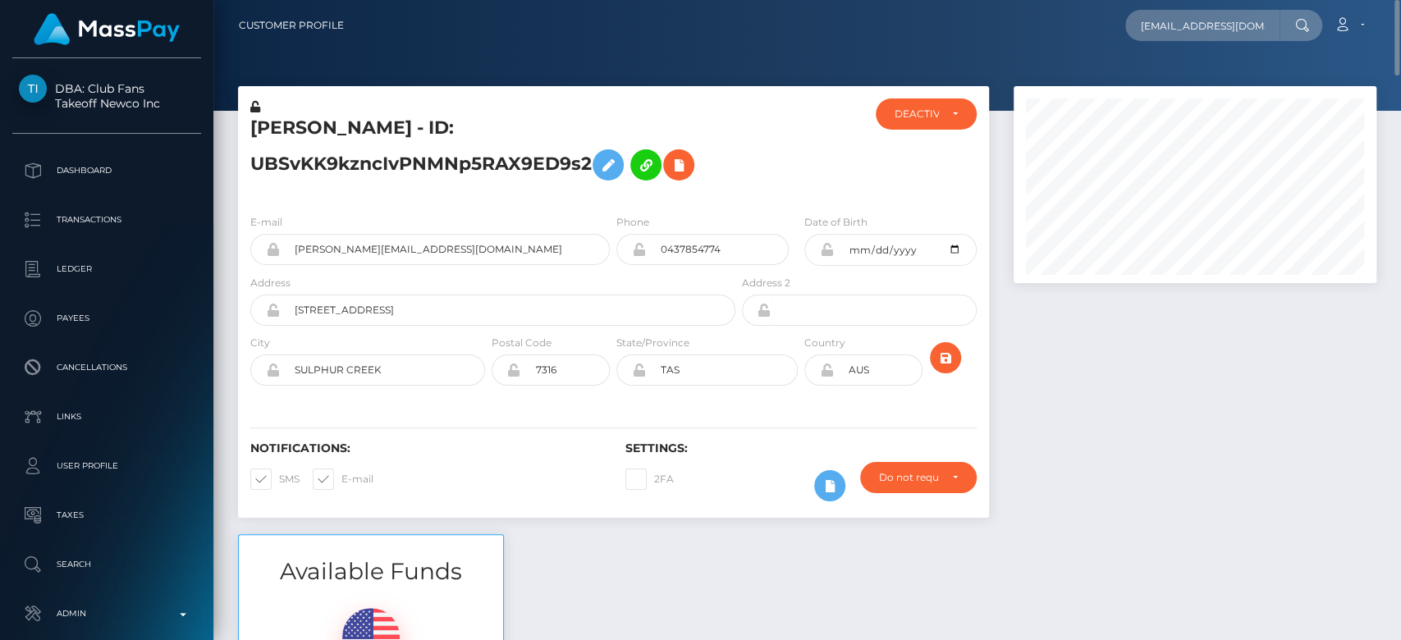
click at [1182, 351] on div at bounding box center [1194, 310] width 387 height 448
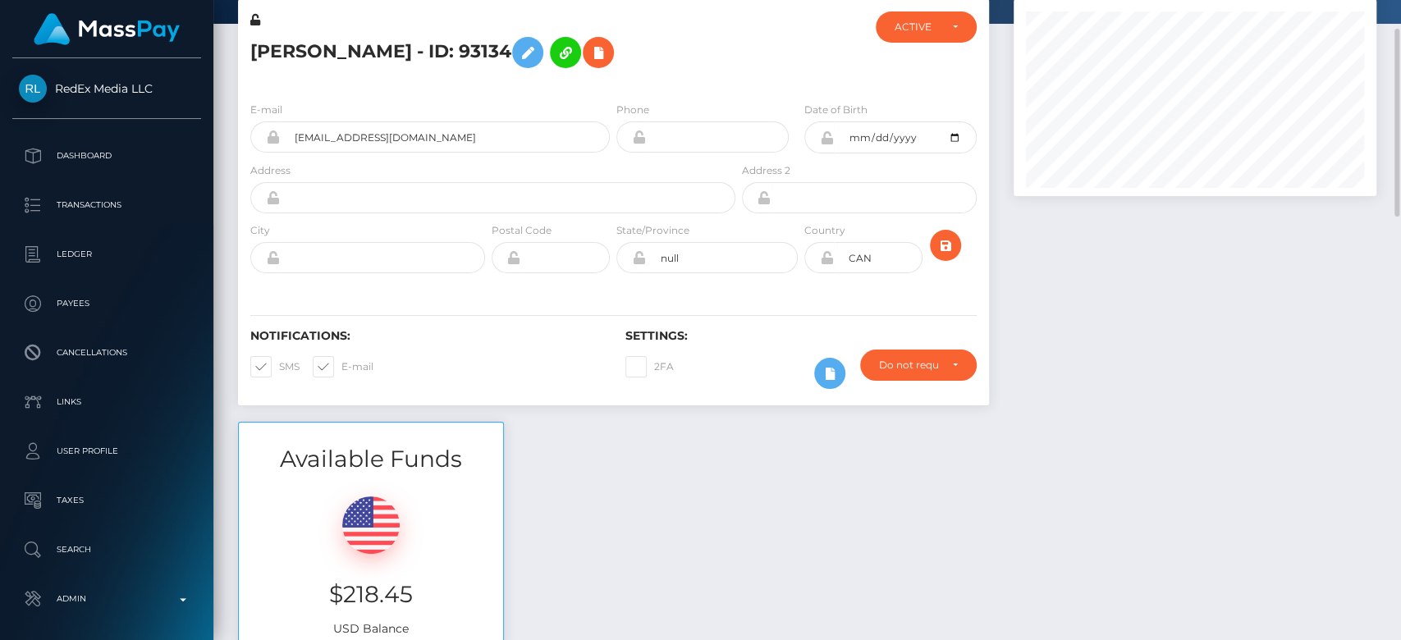
scroll to position [84, 0]
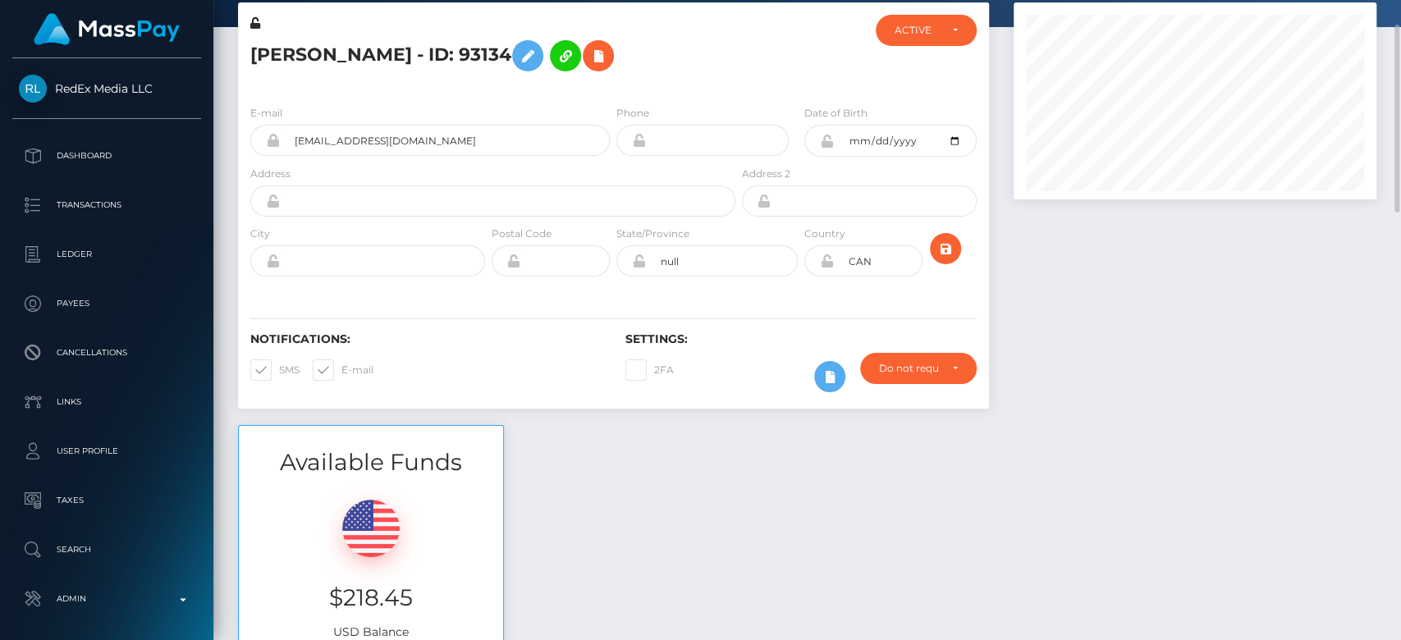
click at [979, 477] on div "Available Funds $218.45 USD Balance" at bounding box center [807, 545] width 1163 height 241
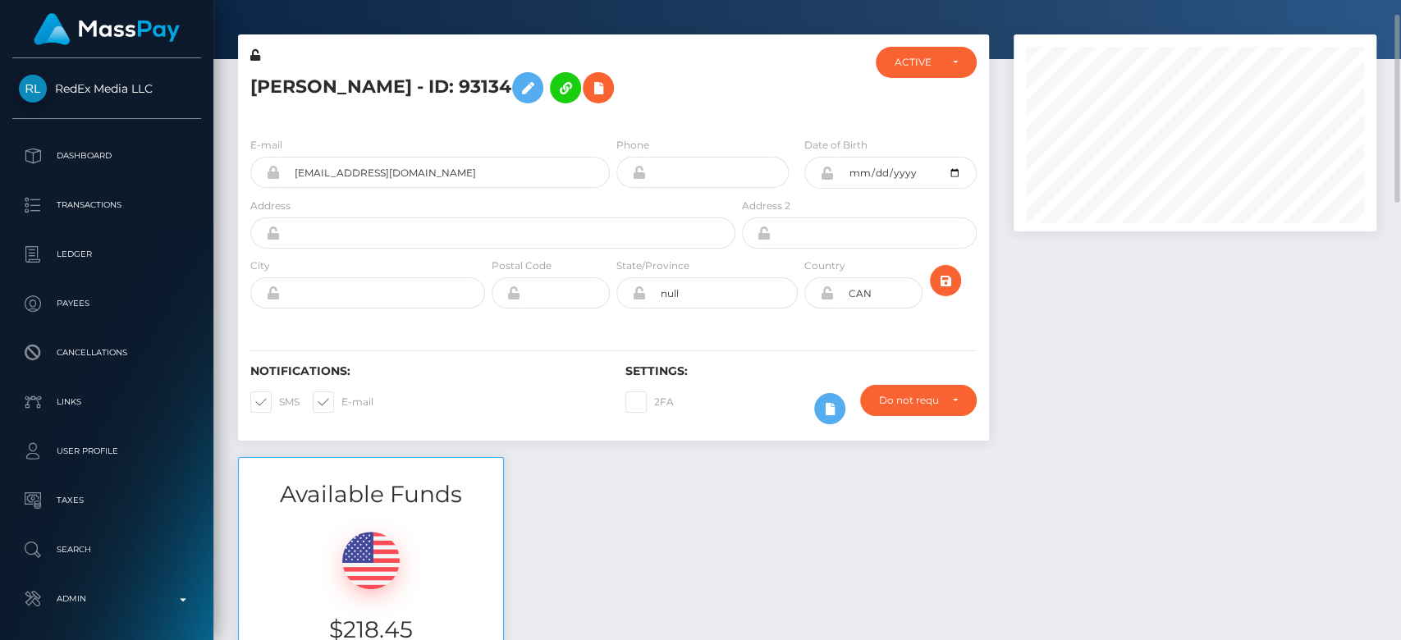
scroll to position [0, 0]
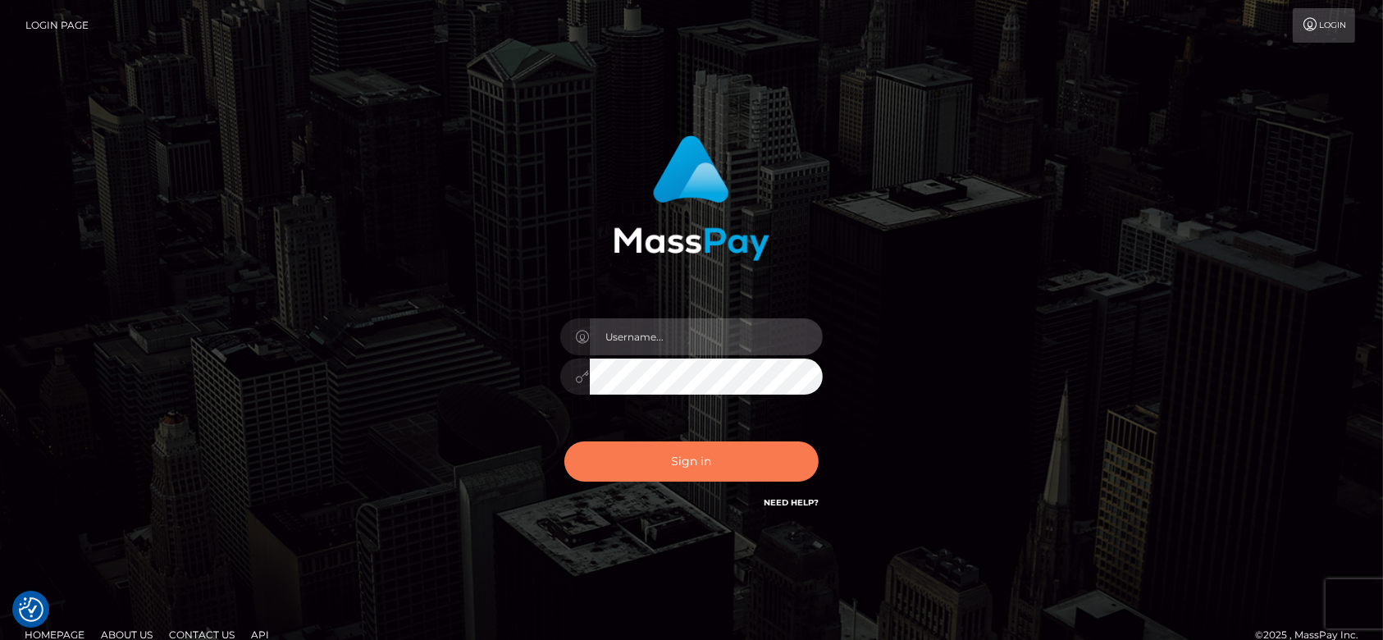
type input "[DOMAIN_NAME]"
click at [663, 449] on button "Sign in" at bounding box center [692, 461] width 254 height 40
type input "[DOMAIN_NAME]"
click at [664, 465] on button "Sign in" at bounding box center [692, 461] width 254 height 40
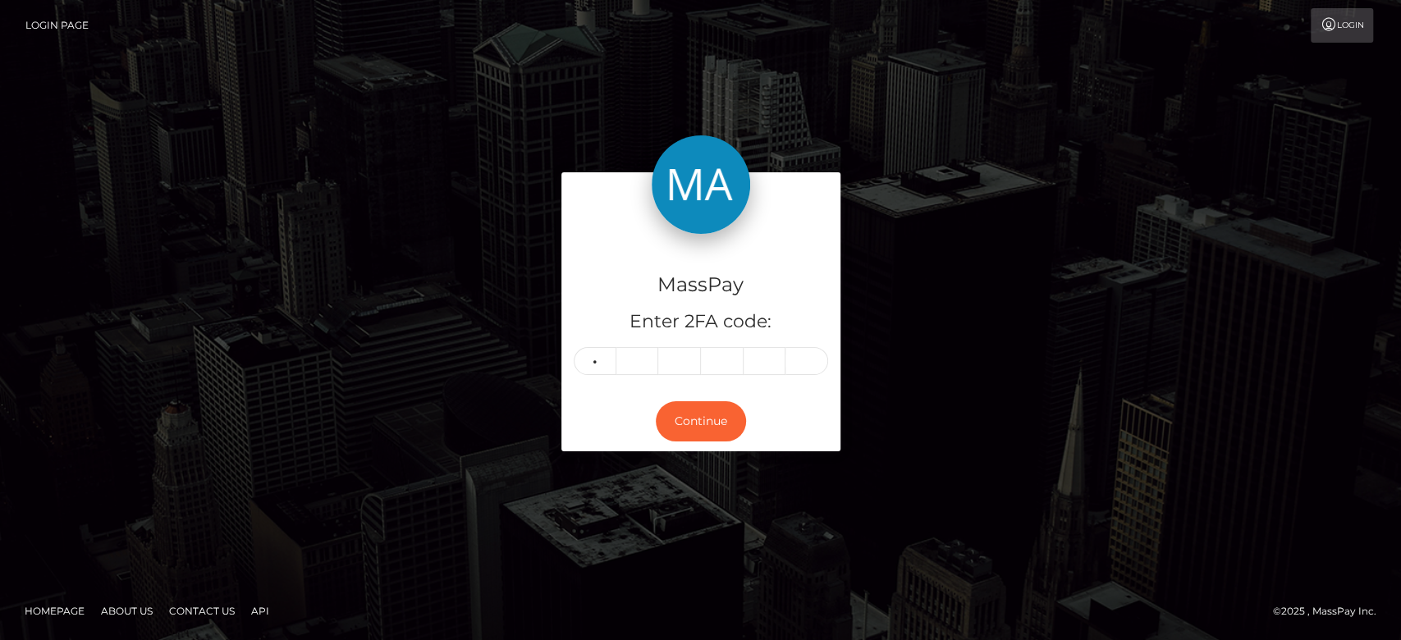
type input "9"
type input "6"
type input "1"
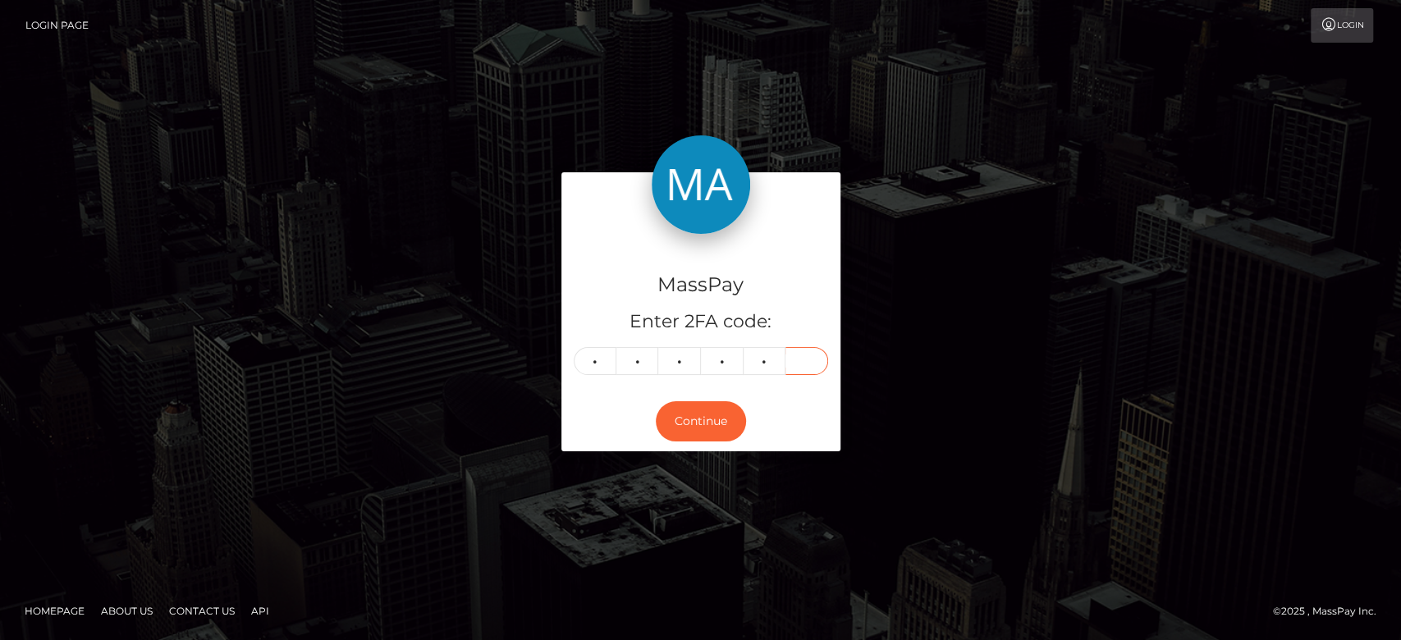
type input "0"
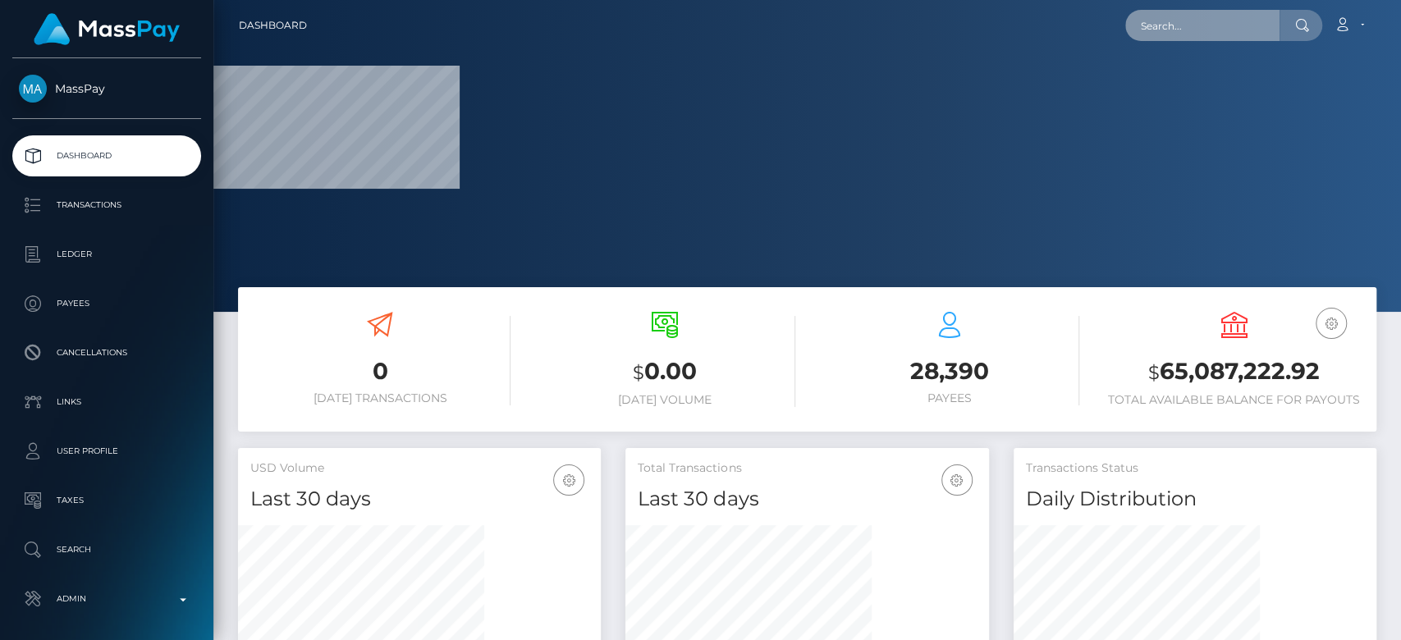
click at [1163, 30] on input "text" at bounding box center [1202, 25] width 154 height 31
paste input "[EMAIL_ADDRESS][DOMAIN_NAME]"
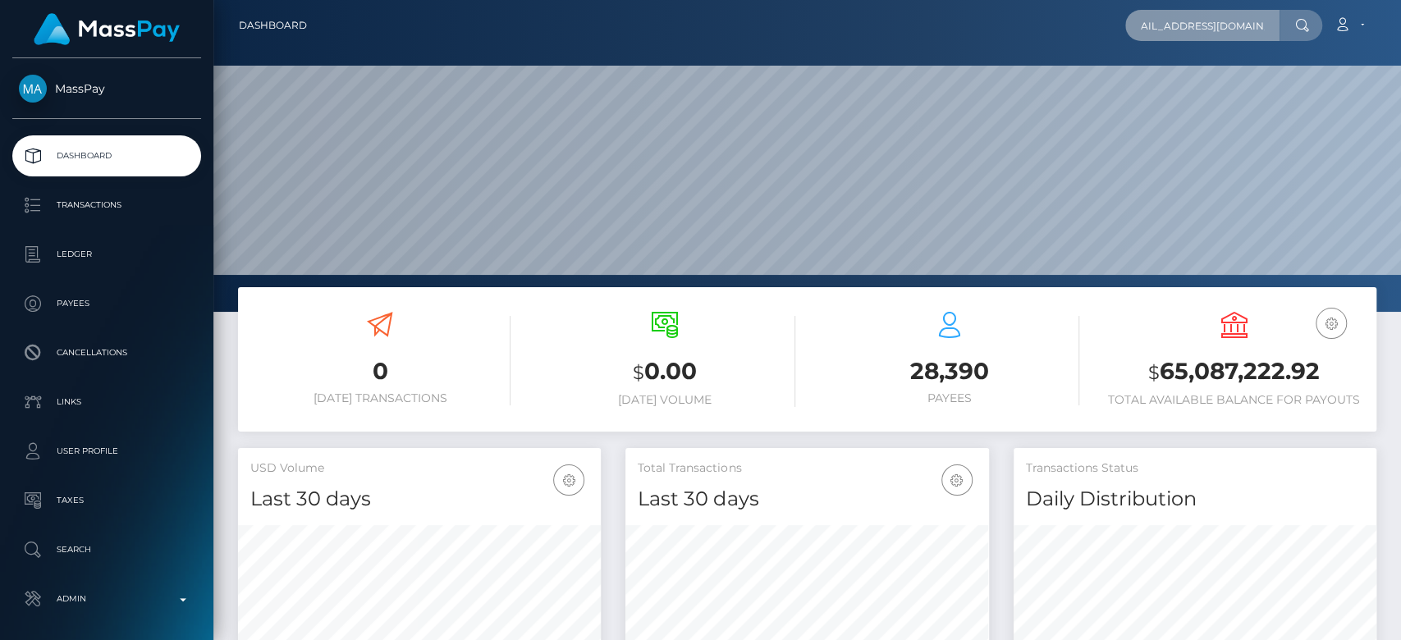
scroll to position [290, 363]
type input "[EMAIL_ADDRESS][DOMAIN_NAME]"
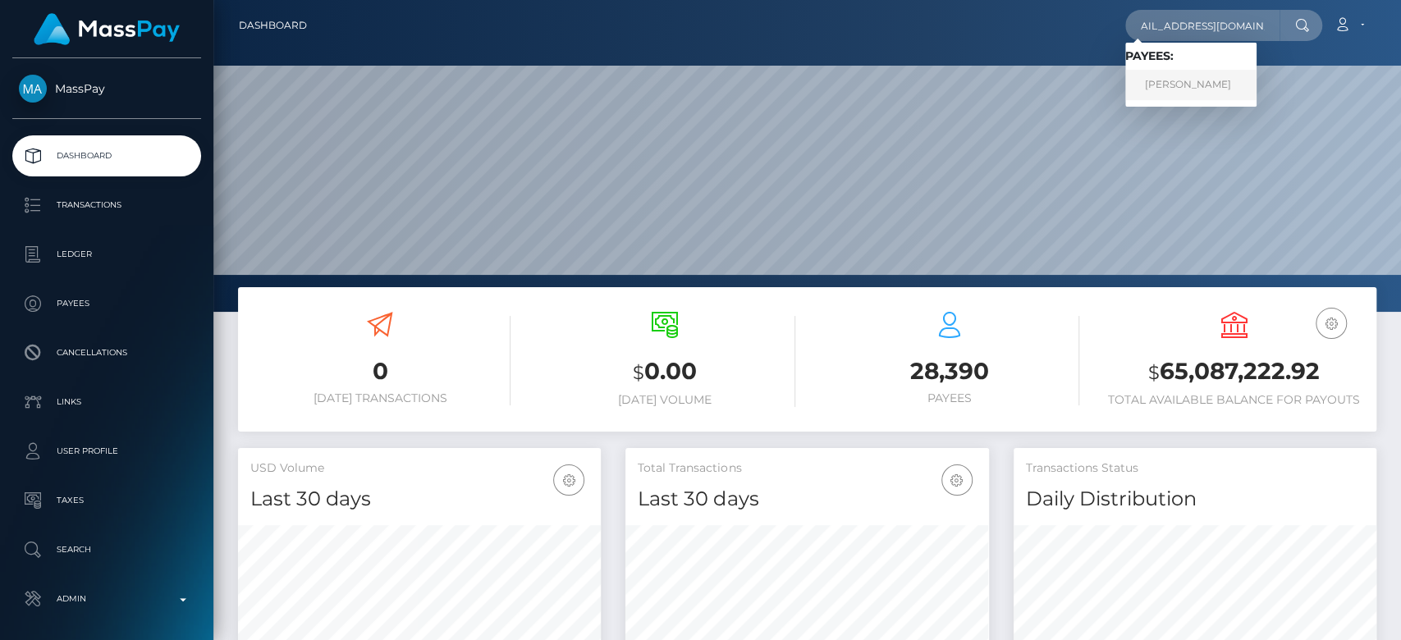
scroll to position [0, 0]
click at [1157, 80] on link "BRENDA KERUBO ODOYO" at bounding box center [1190, 85] width 131 height 30
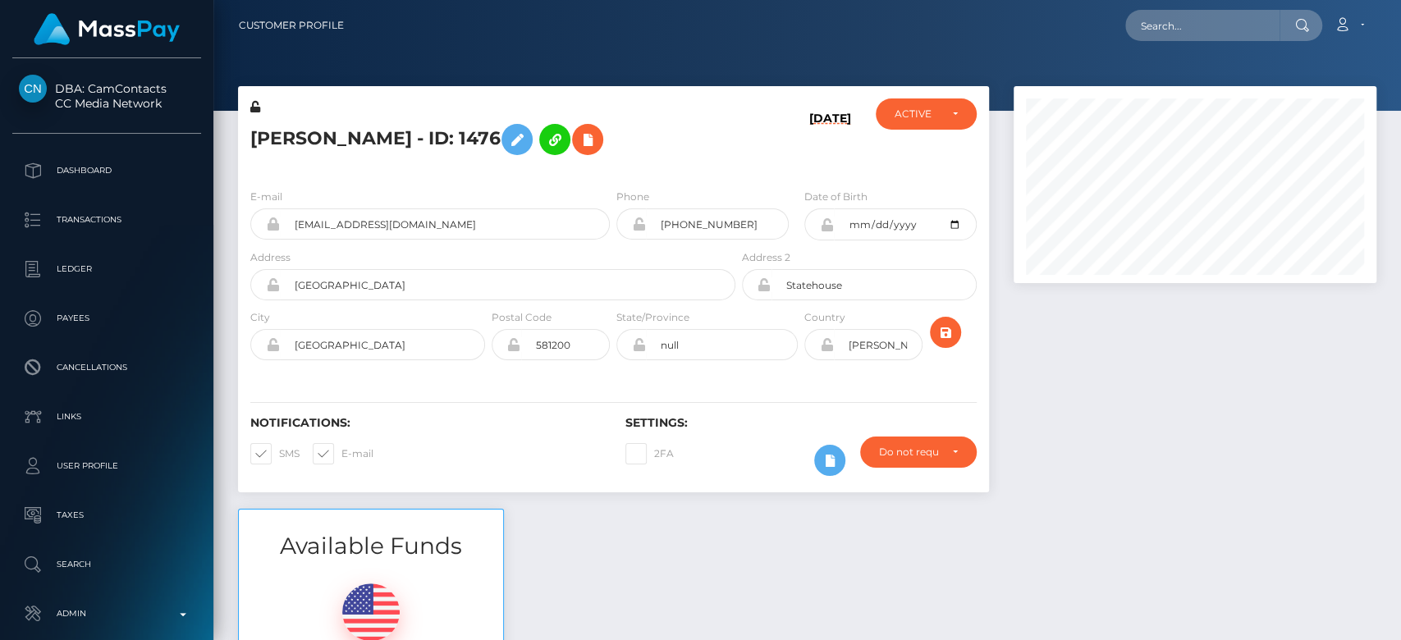
scroll to position [197, 363]
click at [1094, 371] on div at bounding box center [1194, 297] width 387 height 423
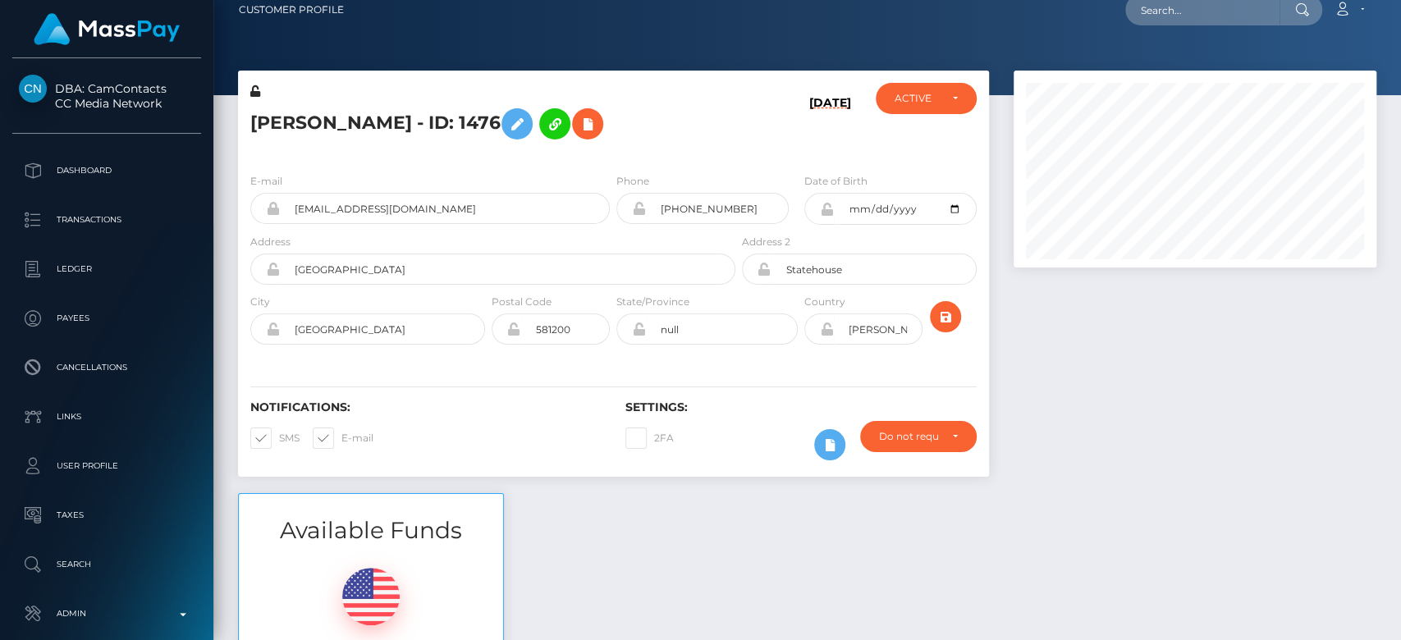
scroll to position [0, 0]
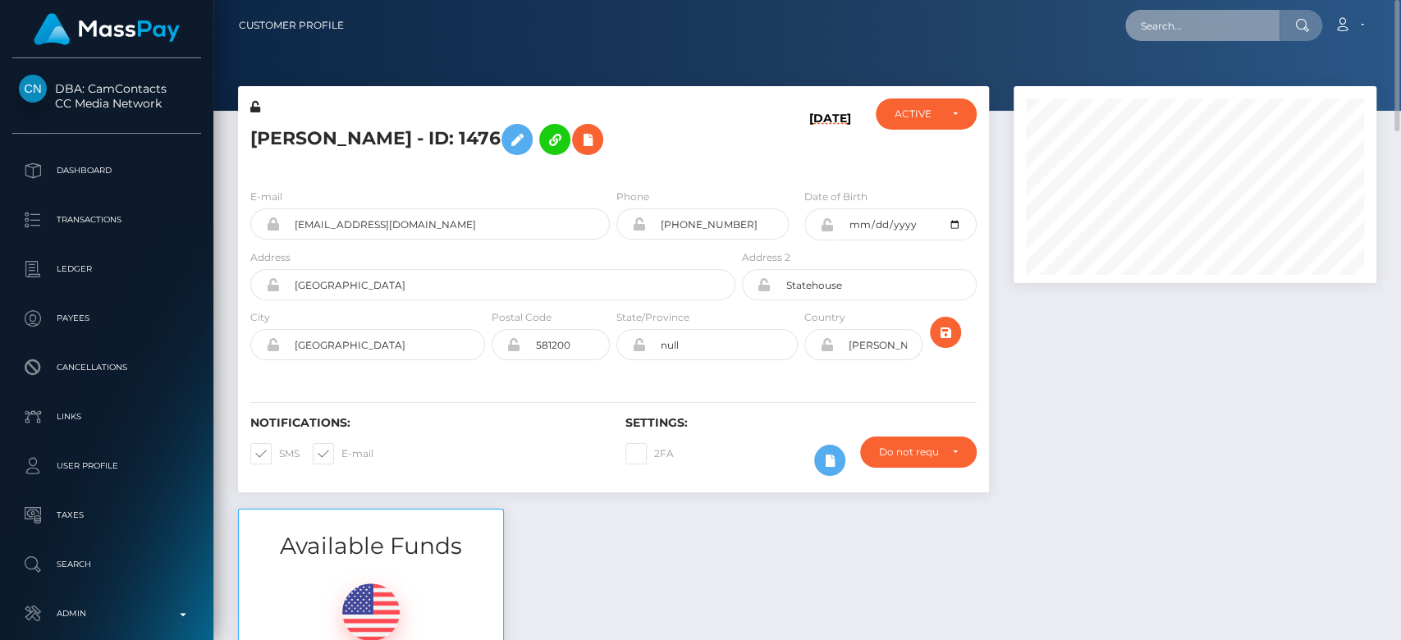
click at [1195, 33] on input "text" at bounding box center [1202, 25] width 154 height 31
paste input "[EMAIL_ADDRESS][DOMAIN_NAME]"
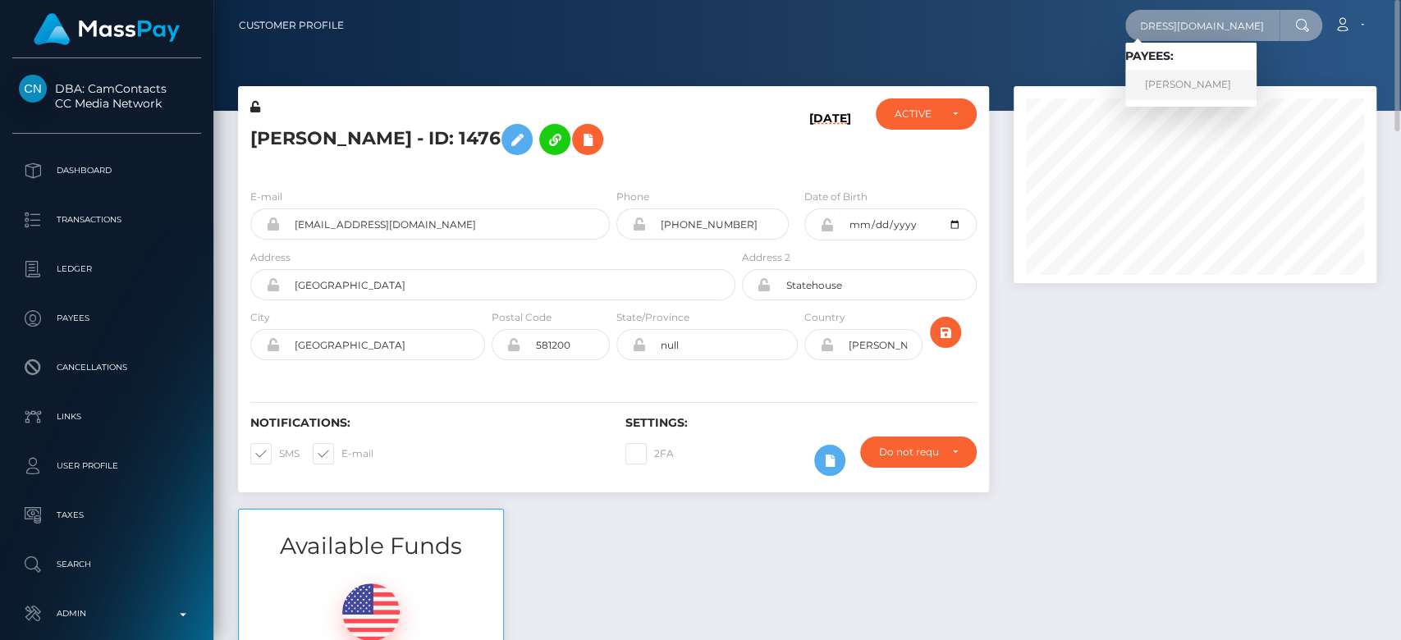
type input "[EMAIL_ADDRESS][DOMAIN_NAME]"
click at [1192, 76] on link "DIMITRIOS PAPATHANASIOU" at bounding box center [1190, 85] width 131 height 30
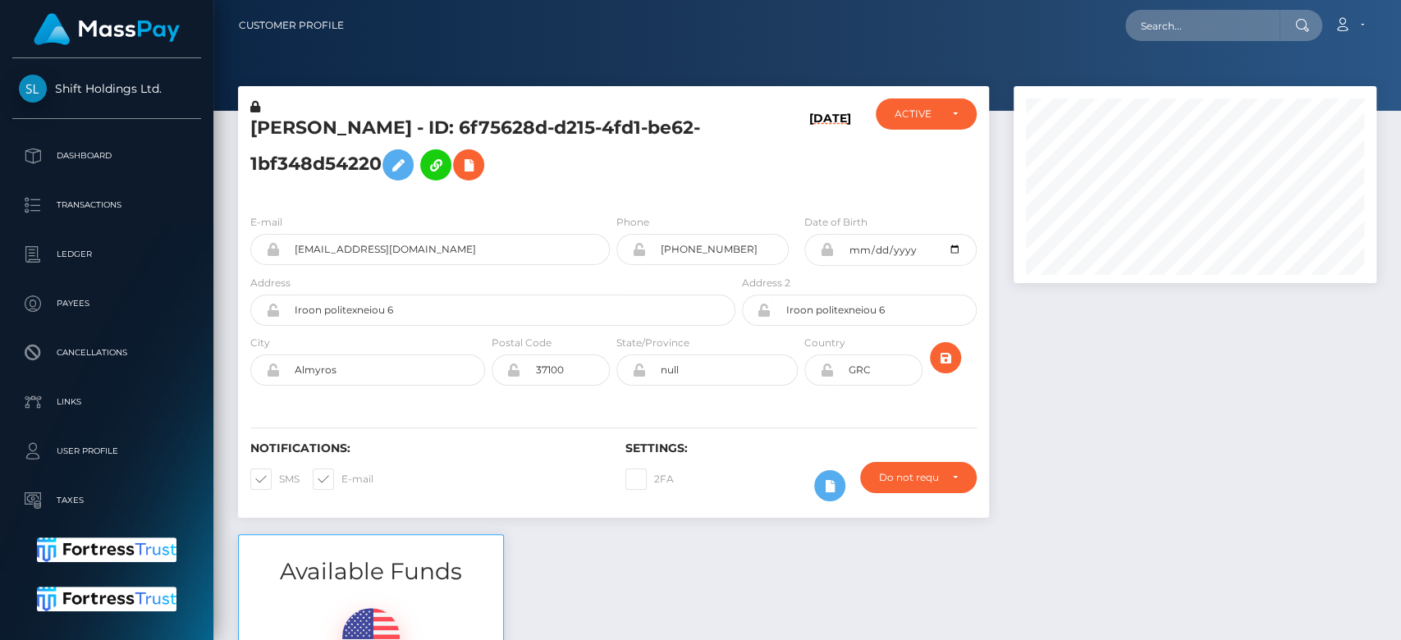
scroll to position [197, 363]
click at [1109, 435] on div at bounding box center [1194, 310] width 387 height 448
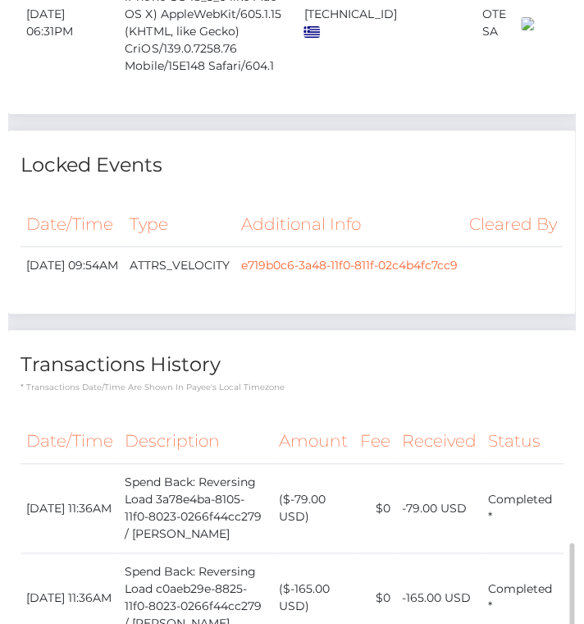
scroll to position [197, 560]
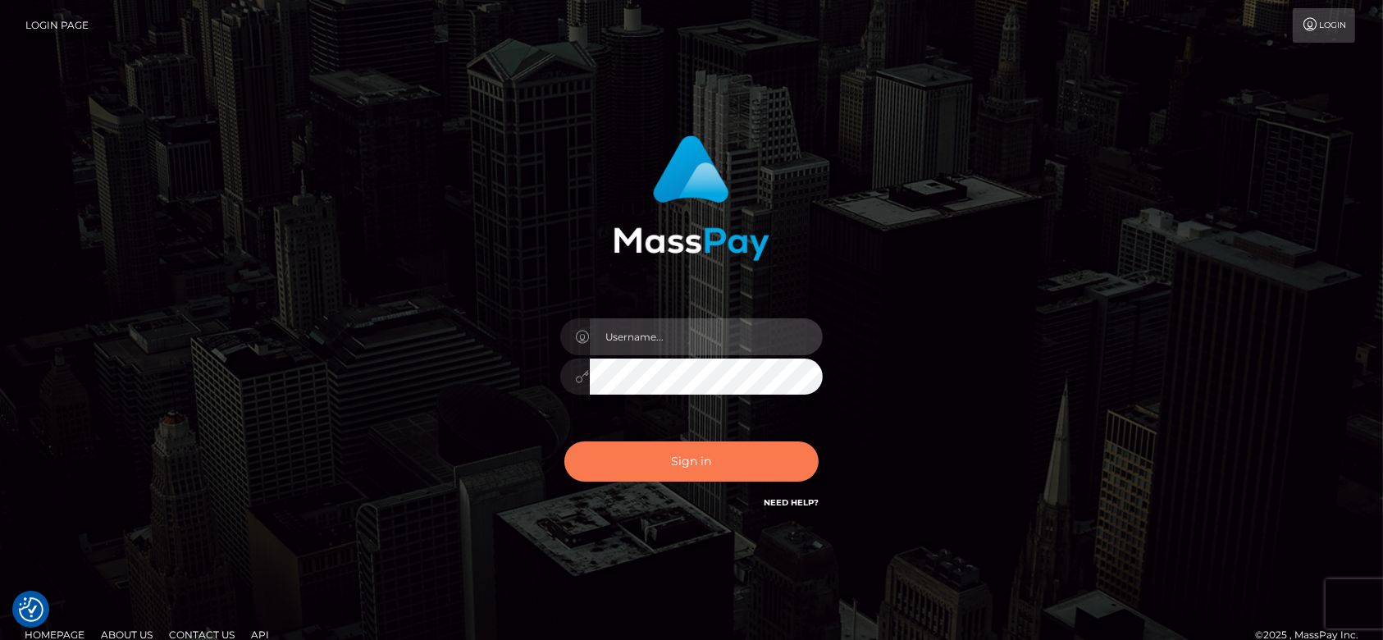
type input "[DOMAIN_NAME]"
click at [567, 461] on button "Sign in" at bounding box center [692, 461] width 254 height 40
type input "[DOMAIN_NAME]"
click at [666, 458] on button "Sign in" at bounding box center [692, 461] width 254 height 40
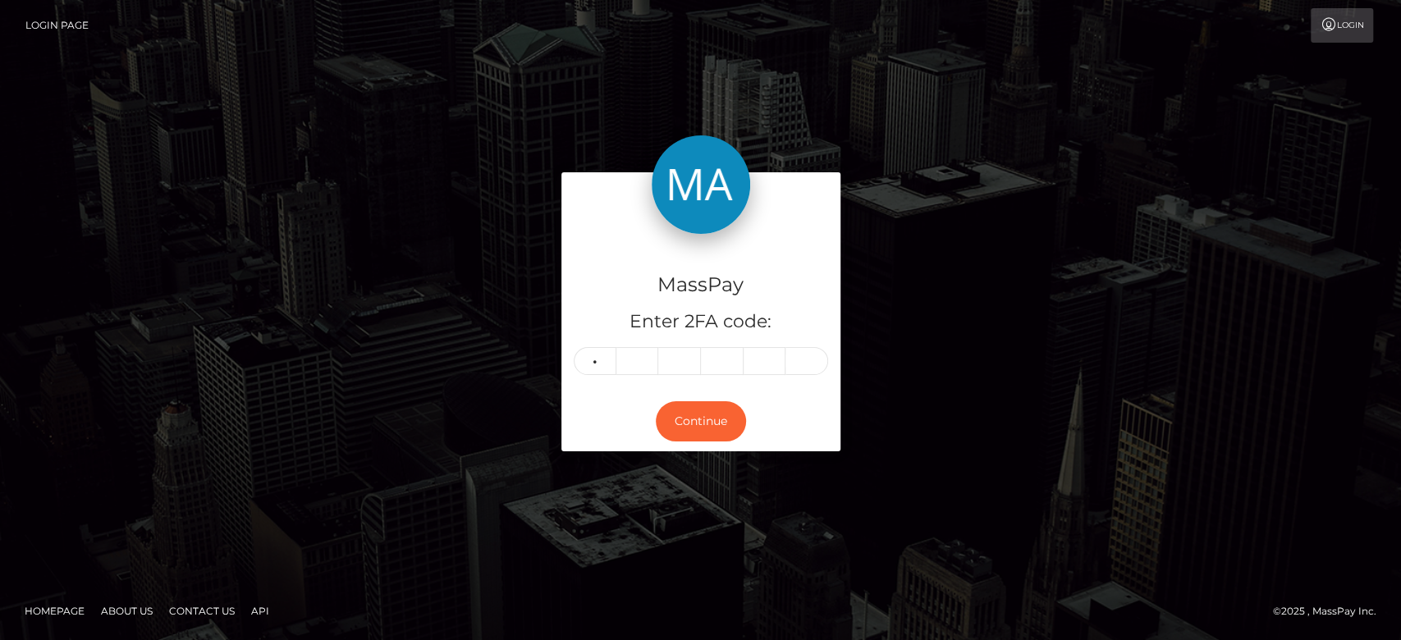
type input "6"
type input "2"
type input "7"
type input "8"
type input "9"
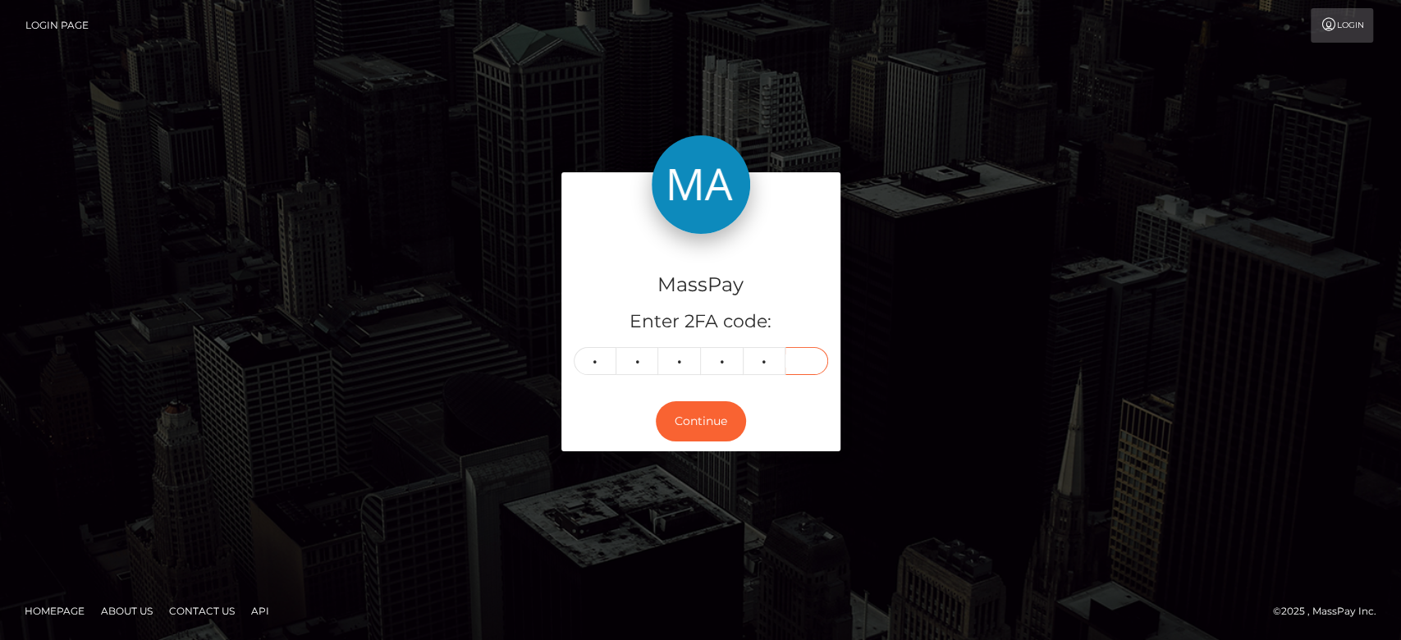
type input "4"
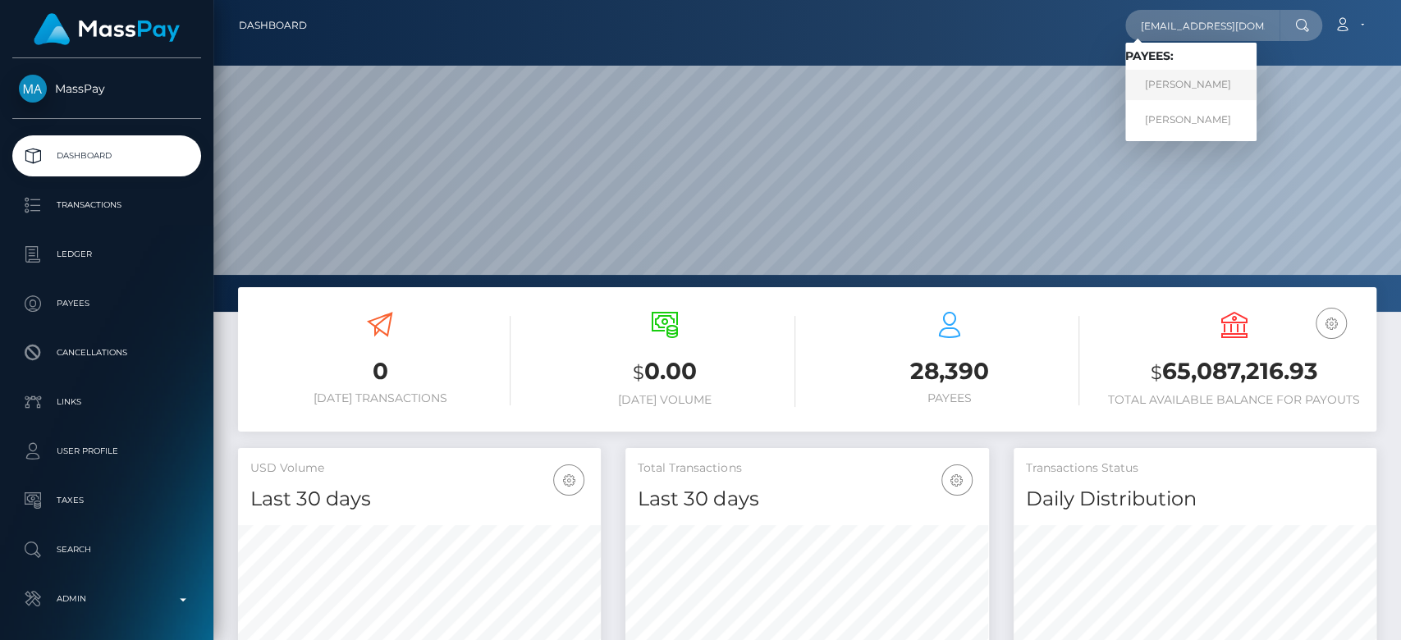
click at [1171, 74] on link "Katiuscia Jackson" at bounding box center [1190, 85] width 131 height 30
